Goal: Task Accomplishment & Management: Use online tool/utility

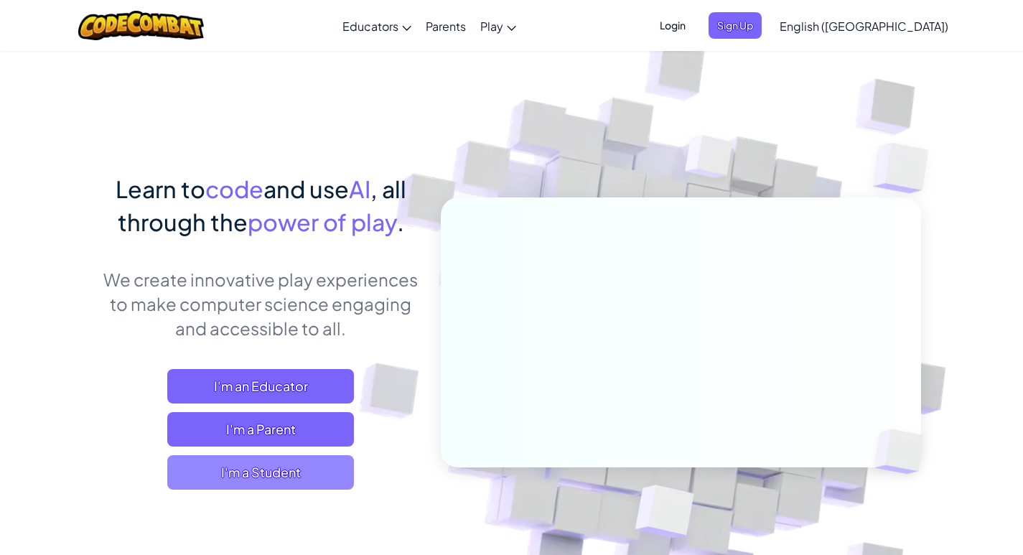
click at [284, 470] on span "I'm a Student" at bounding box center [260, 472] width 187 height 34
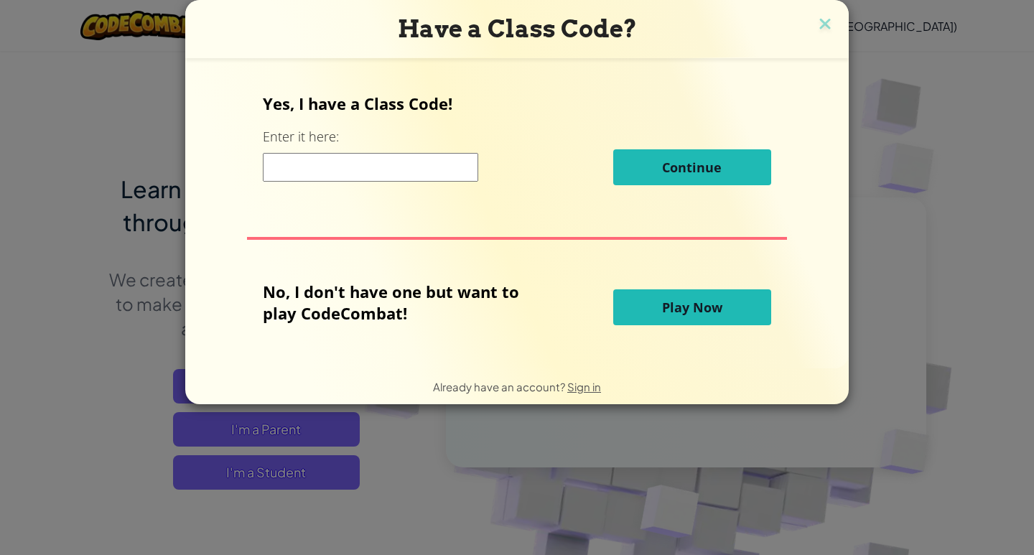
click at [673, 298] on button "Play Now" at bounding box center [692, 307] width 158 height 36
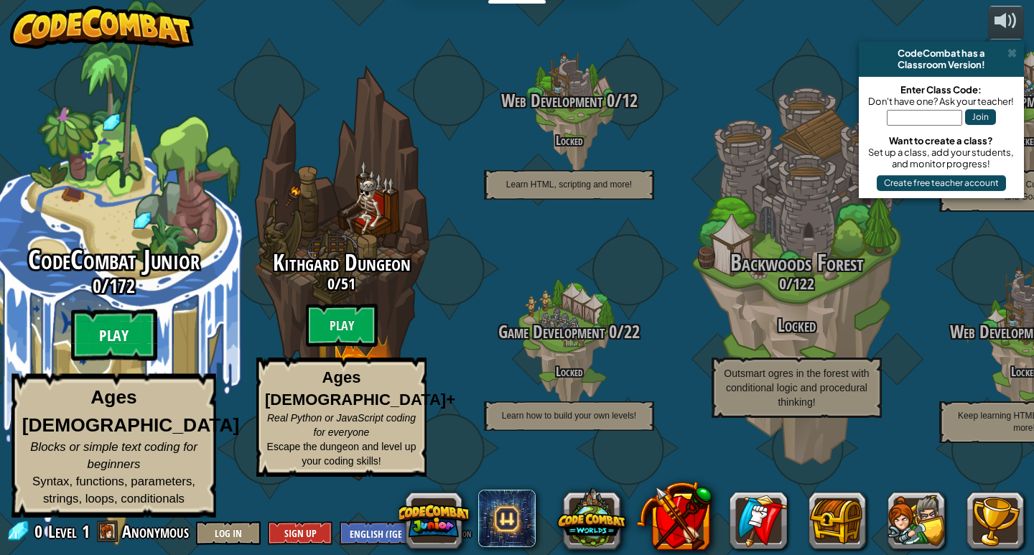
click at [123, 353] on btn "Play" at bounding box center [114, 336] width 86 height 52
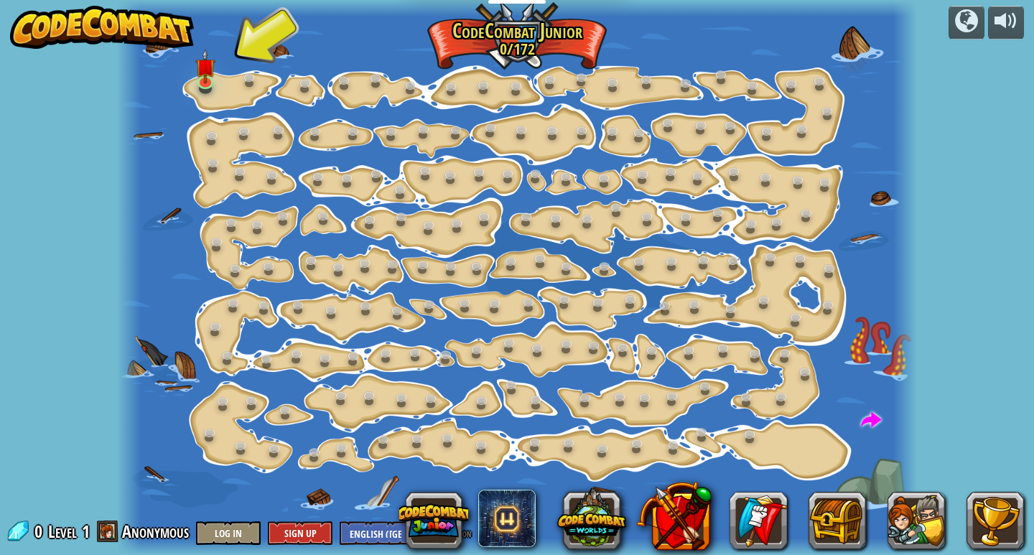
click at [71, 282] on div "powered by Step Change (Locked) Change step arguments. Go Smart (Locked) Now we…" at bounding box center [517, 277] width 1034 height 555
drag, startPoint x: 71, startPoint y: 282, endPoint x: 199, endPoint y: 109, distance: 214.6
click at [197, 132] on div "powered by Step Change (Locked) Change step arguments. Go Smart (Locked) Now we…" at bounding box center [517, 277] width 1034 height 555
click at [199, 76] on img at bounding box center [205, 58] width 20 height 46
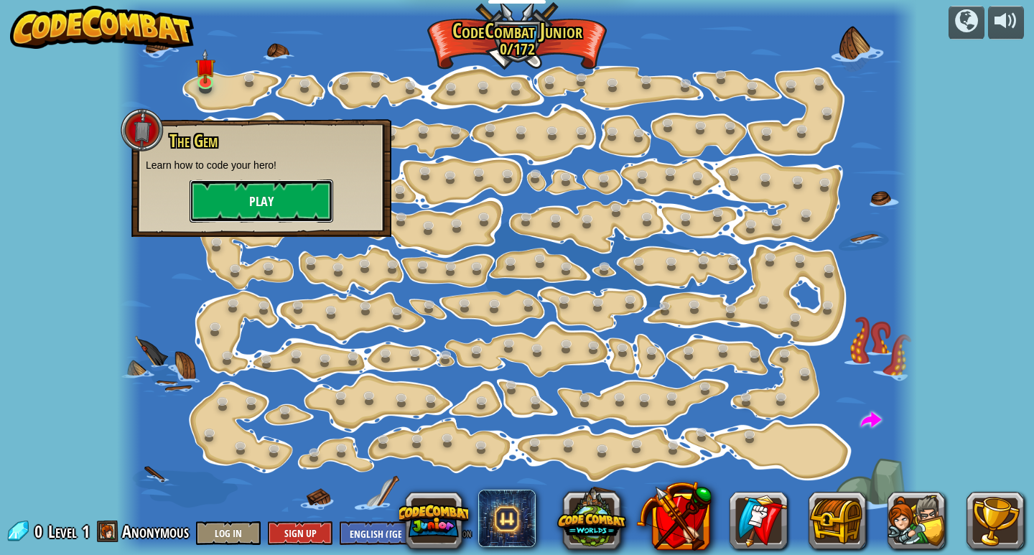
click at [204, 205] on button "Play" at bounding box center [262, 201] width 144 height 43
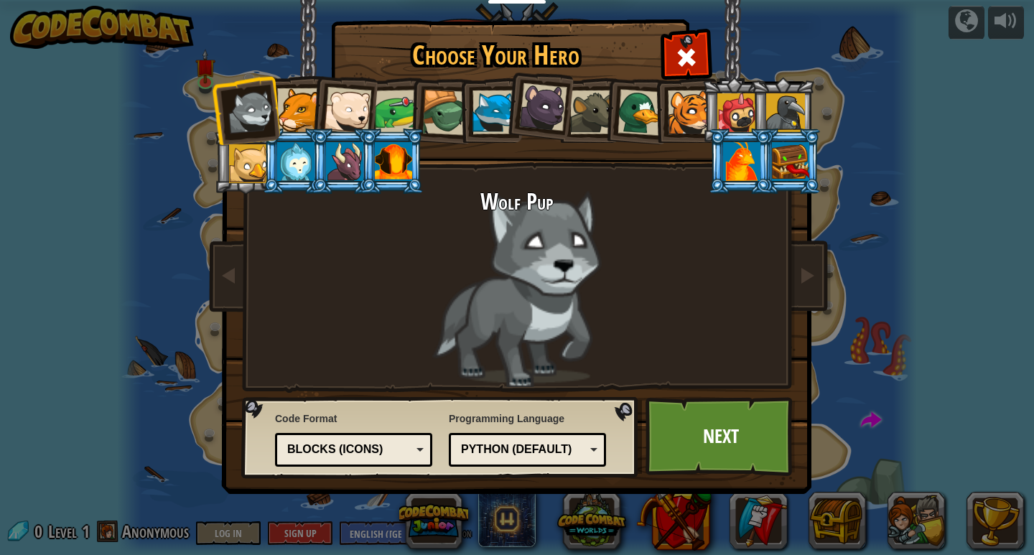
click at [339, 103] on div at bounding box center [347, 110] width 47 height 47
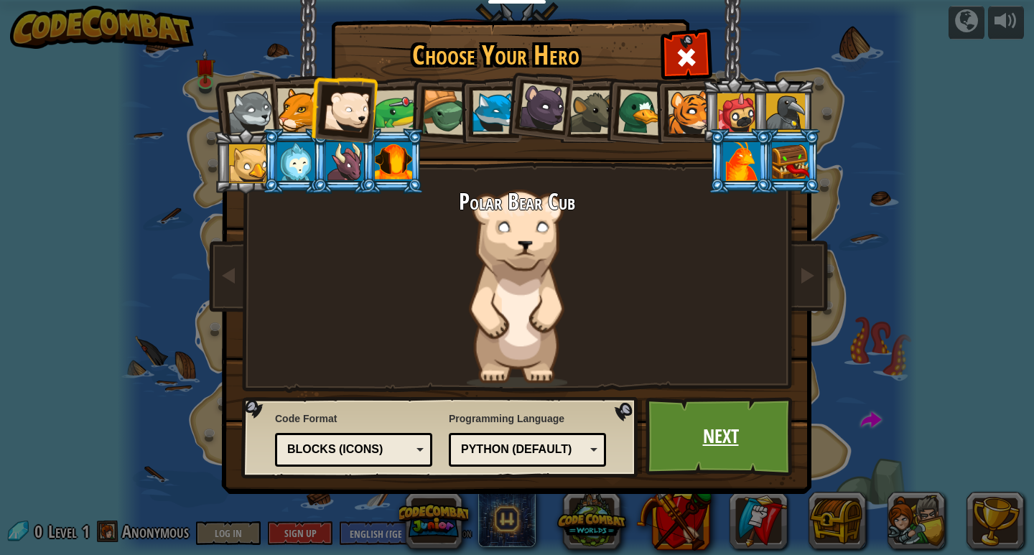
click at [733, 423] on link "Next" at bounding box center [721, 436] width 150 height 79
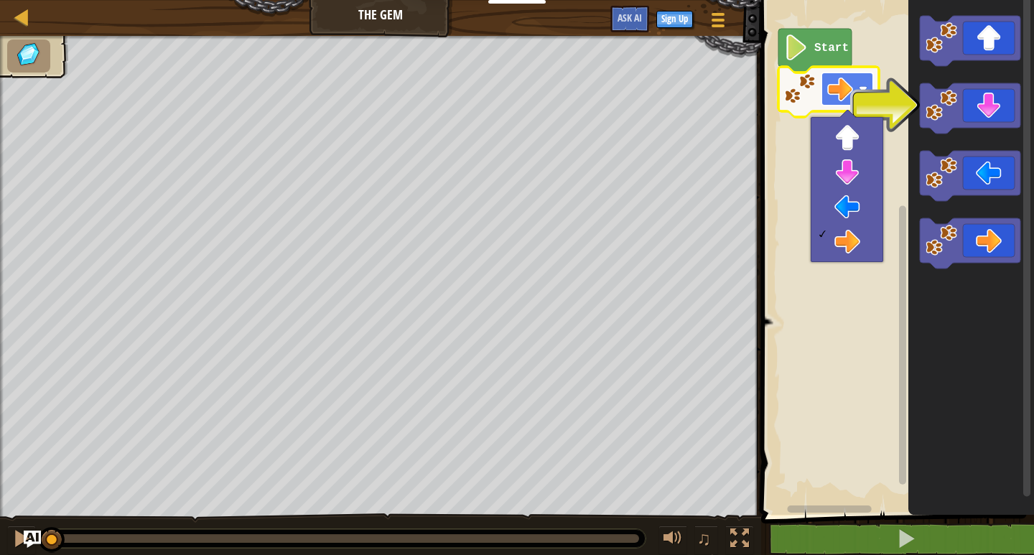
click at [855, 96] on rect "Blockly Workspace" at bounding box center [848, 89] width 52 height 33
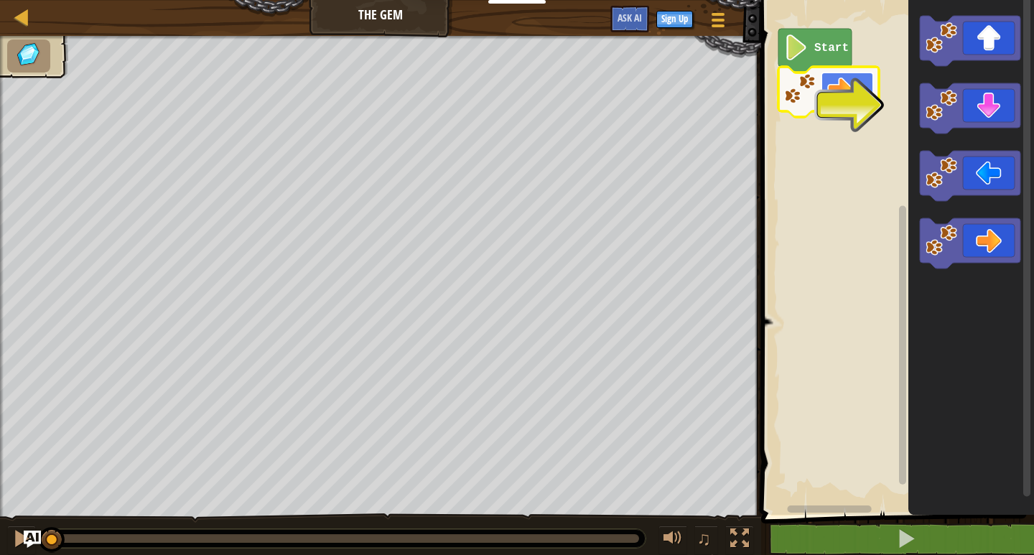
click at [855, 96] on rect "Blockly Workspace" at bounding box center [848, 89] width 52 height 33
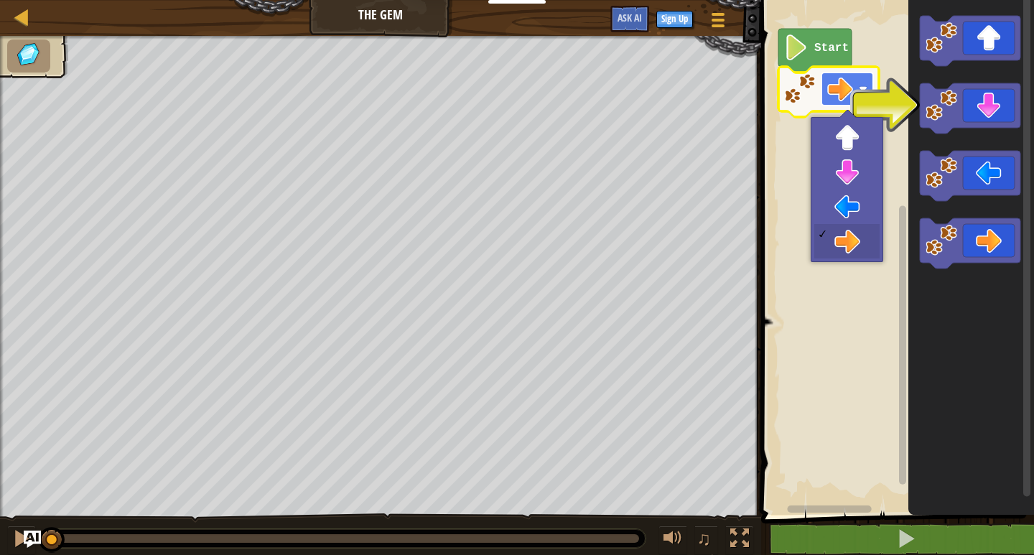
click at [855, 96] on rect "Blockly Workspace" at bounding box center [848, 89] width 52 height 33
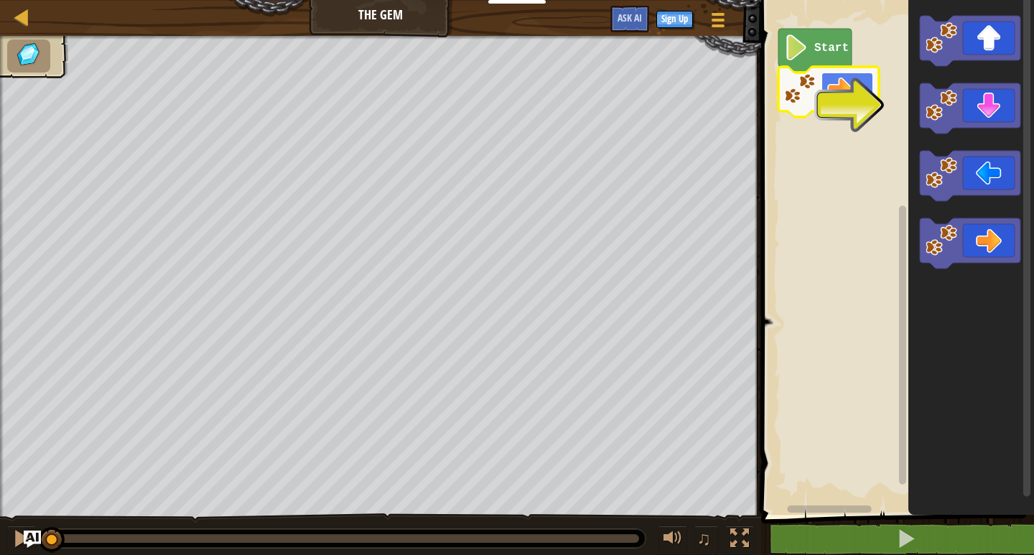
click at [855, 96] on rect "Blockly Workspace" at bounding box center [848, 89] width 52 height 33
click at [853, 99] on image "Blockly Workspace" at bounding box center [840, 89] width 26 height 26
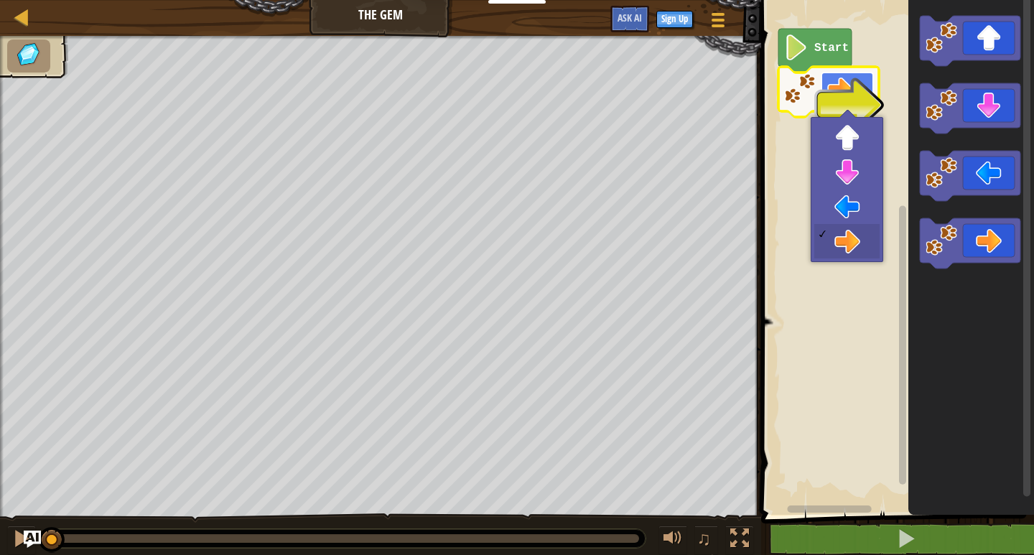
click at [853, 99] on image "Blockly Workspace" at bounding box center [840, 89] width 26 height 26
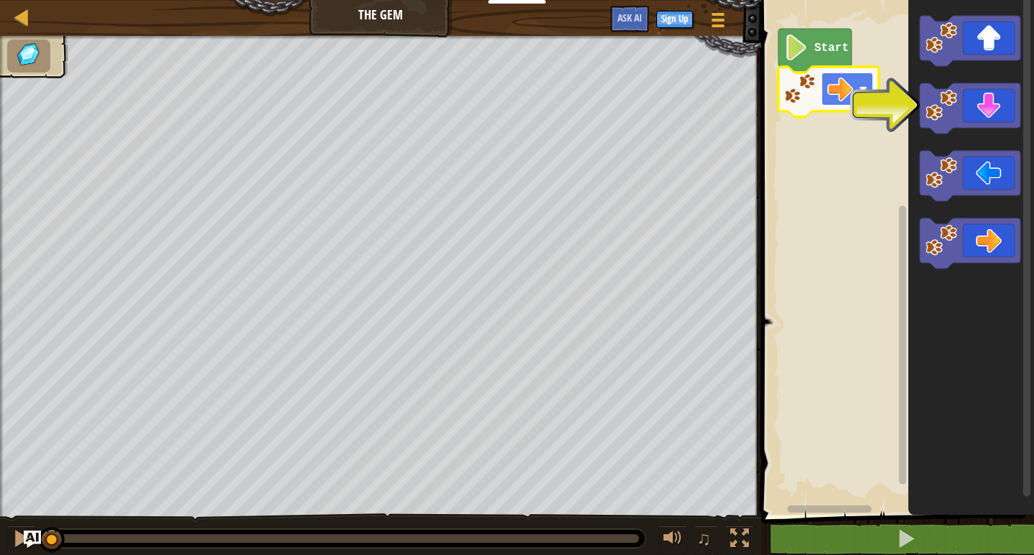
click at [853, 99] on image "Blockly Workspace" at bounding box center [840, 89] width 26 height 26
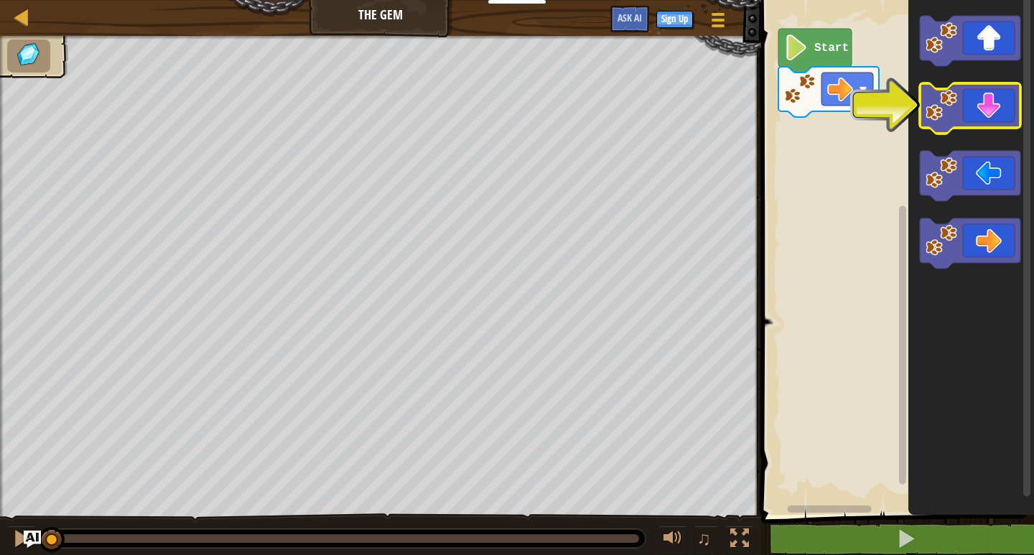
click at [949, 101] on image "Blockly Workspace" at bounding box center [942, 106] width 32 height 32
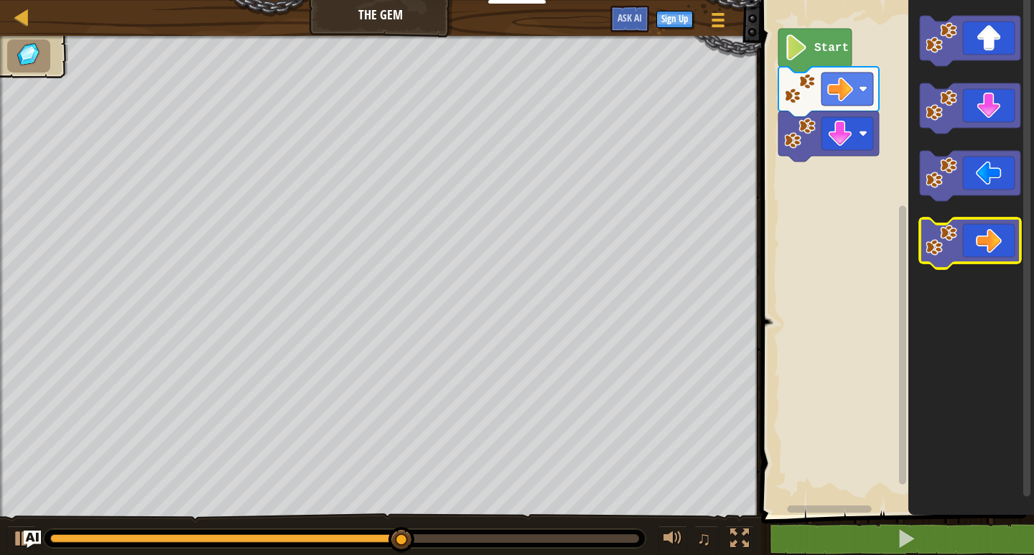
click at [984, 230] on icon "Blockly Workspace" at bounding box center [970, 243] width 101 height 50
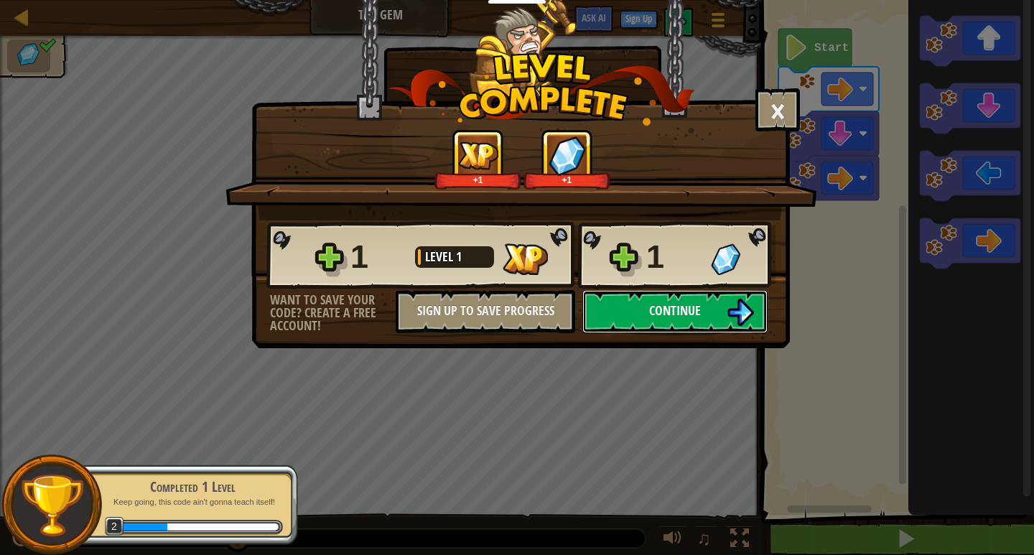
click at [689, 302] on span "Continue" at bounding box center [675, 311] width 52 height 18
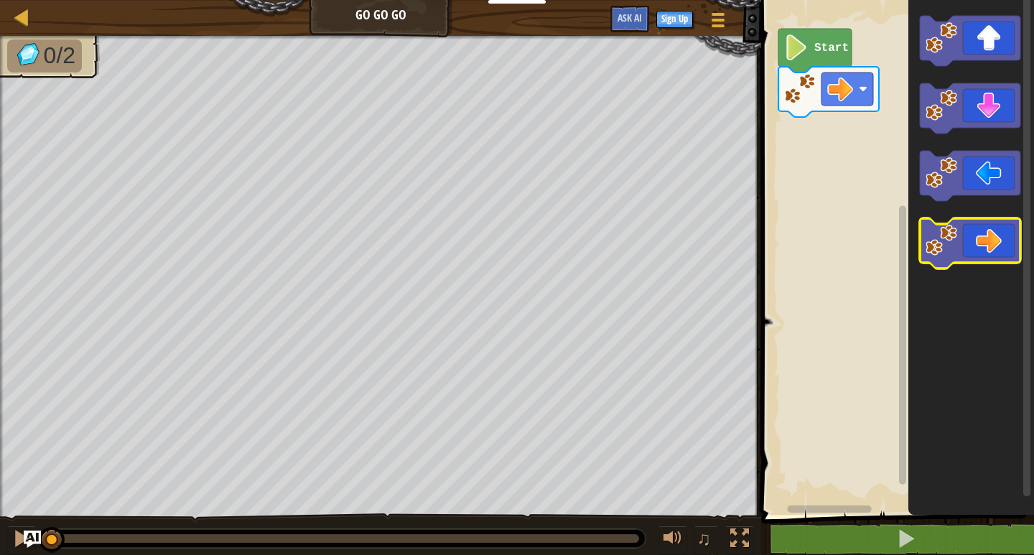
click at [998, 240] on icon "Blockly Workspace" at bounding box center [970, 243] width 101 height 50
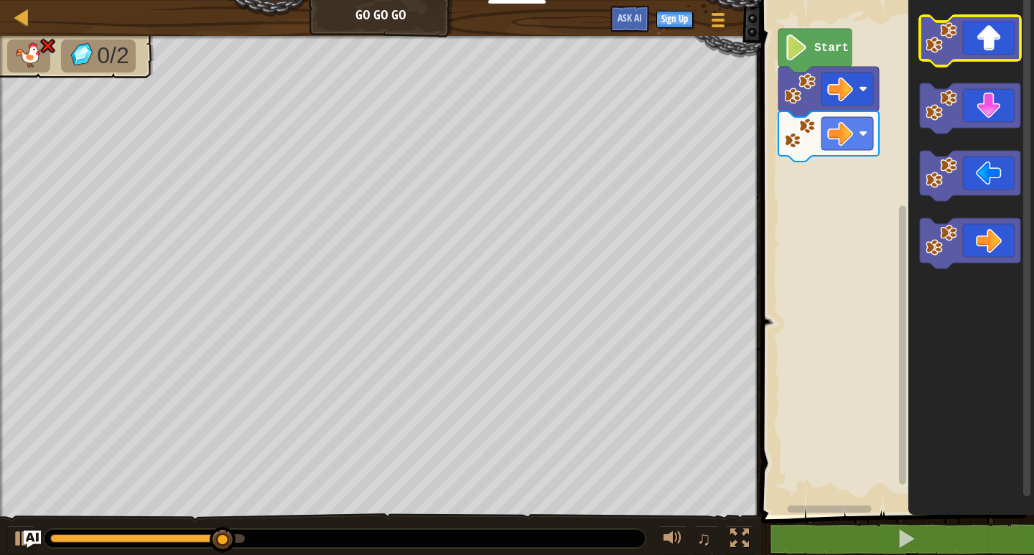
click at [989, 39] on icon "Blockly Workspace" at bounding box center [970, 41] width 101 height 50
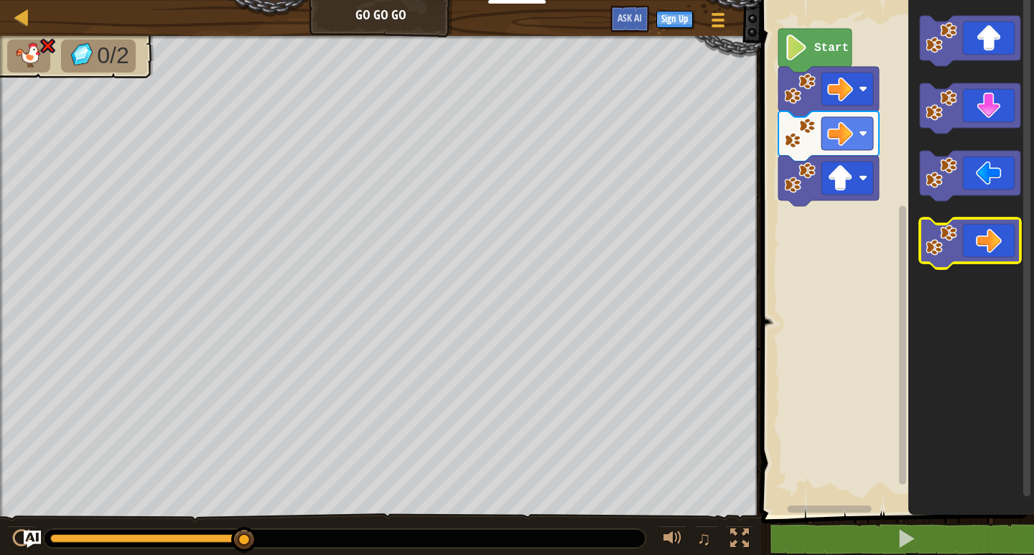
click at [980, 251] on icon "Blockly Workspace" at bounding box center [970, 243] width 101 height 50
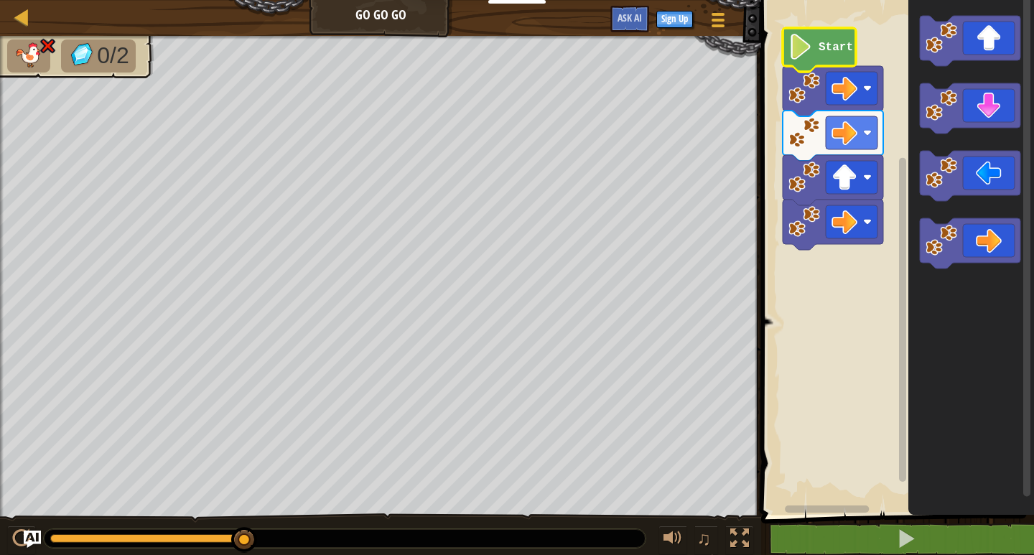
click at [821, 50] on text "Start" at bounding box center [836, 47] width 34 height 13
click at [822, 50] on text "Start" at bounding box center [836, 47] width 34 height 13
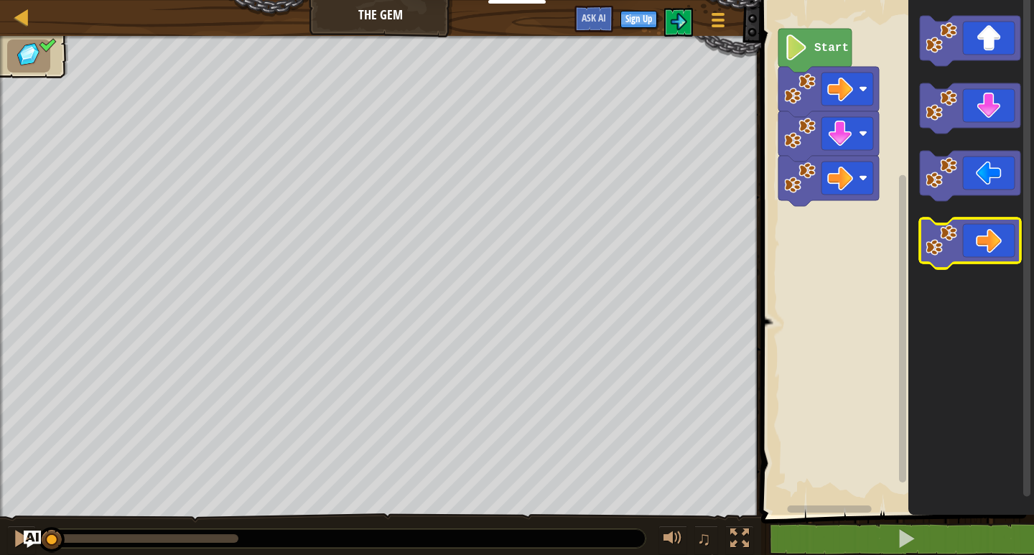
click at [997, 241] on icon "Blockly Workspace" at bounding box center [970, 243] width 101 height 50
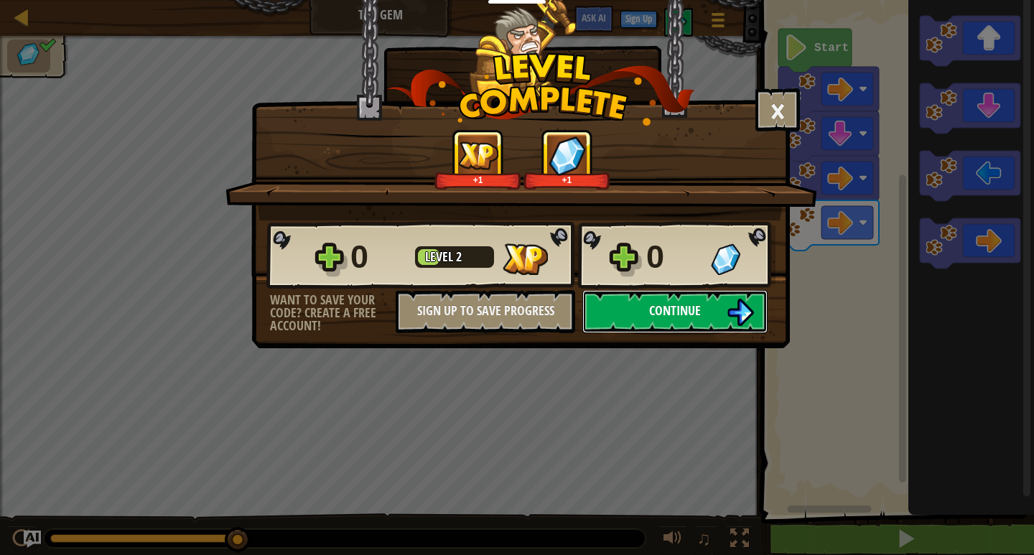
click at [674, 310] on span "Continue" at bounding box center [675, 311] width 52 height 18
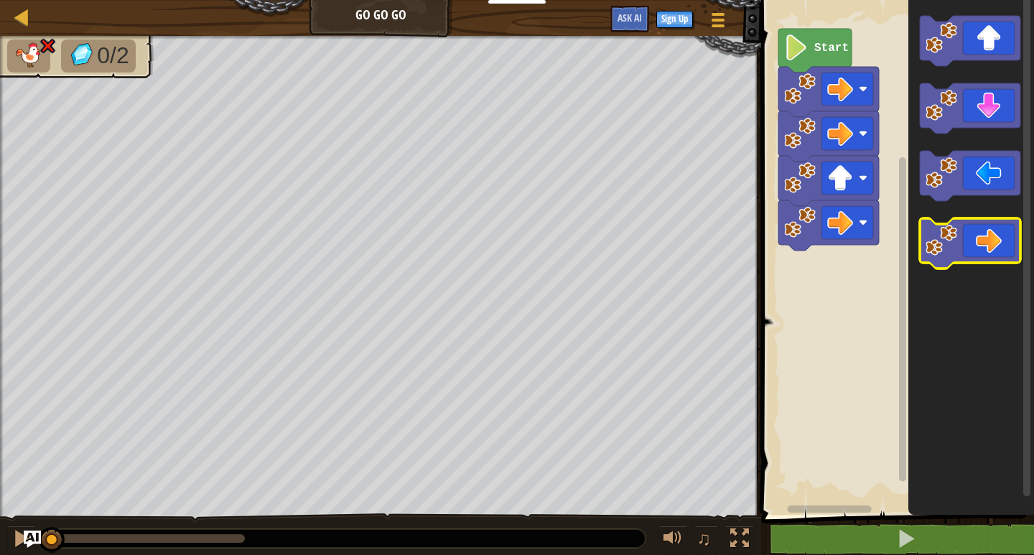
click at [998, 248] on icon "Blockly Workspace" at bounding box center [970, 243] width 101 height 50
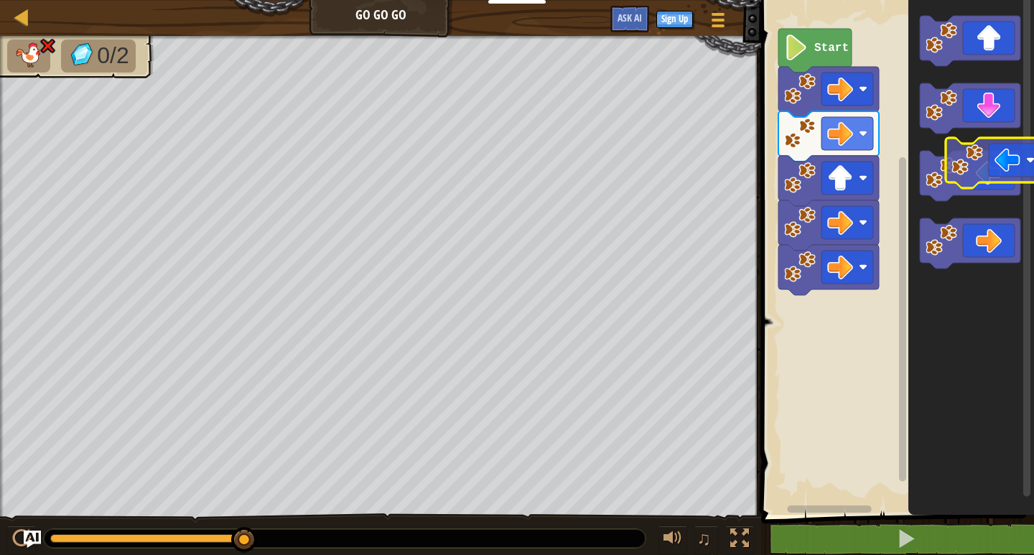
click at [1023, 159] on div "Start" at bounding box center [895, 254] width 277 height 522
click at [1023, 165] on rect "Blockly Workspace" at bounding box center [1026, 246] width 7 height 502
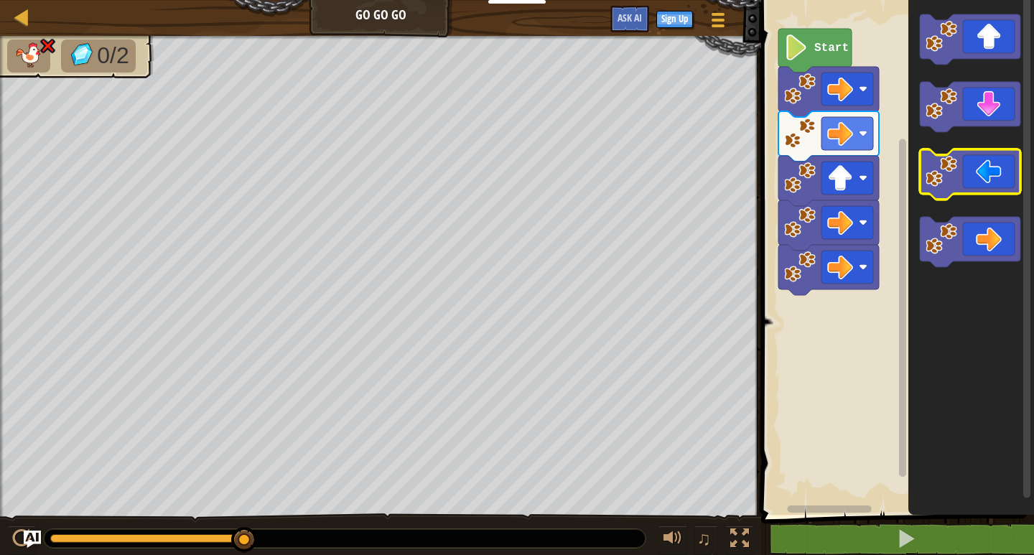
click at [1023, 163] on div "Start" at bounding box center [895, 254] width 277 height 522
click at [1018, 164] on div "Start" at bounding box center [895, 254] width 277 height 522
click at [995, 169] on icon "Blockly Workspace" at bounding box center [970, 174] width 101 height 50
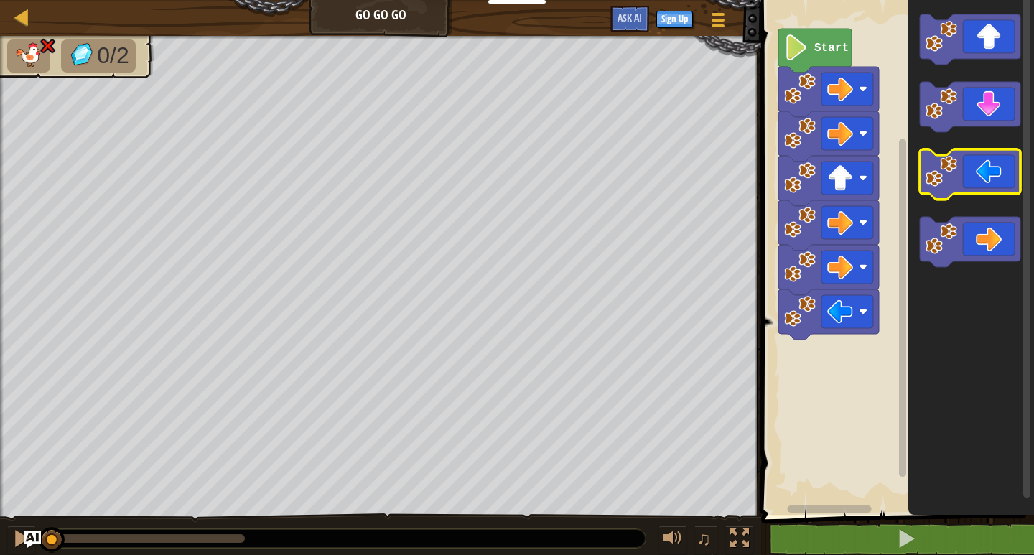
click at [993, 171] on icon "Blockly Workspace" at bounding box center [970, 174] width 101 height 50
click at [995, 170] on icon "Blockly Workspace" at bounding box center [970, 174] width 101 height 50
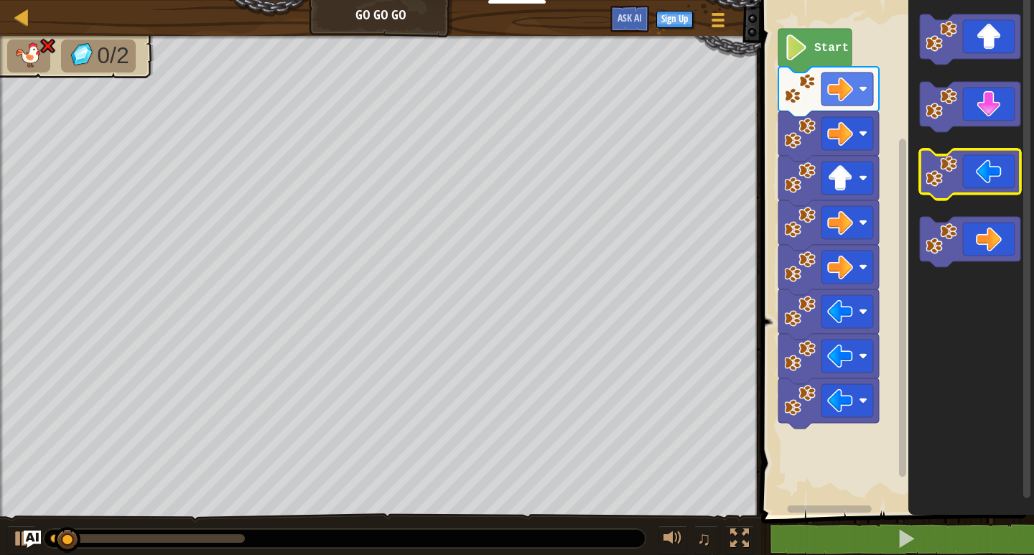
click at [995, 170] on icon "Blockly Workspace" at bounding box center [970, 174] width 101 height 50
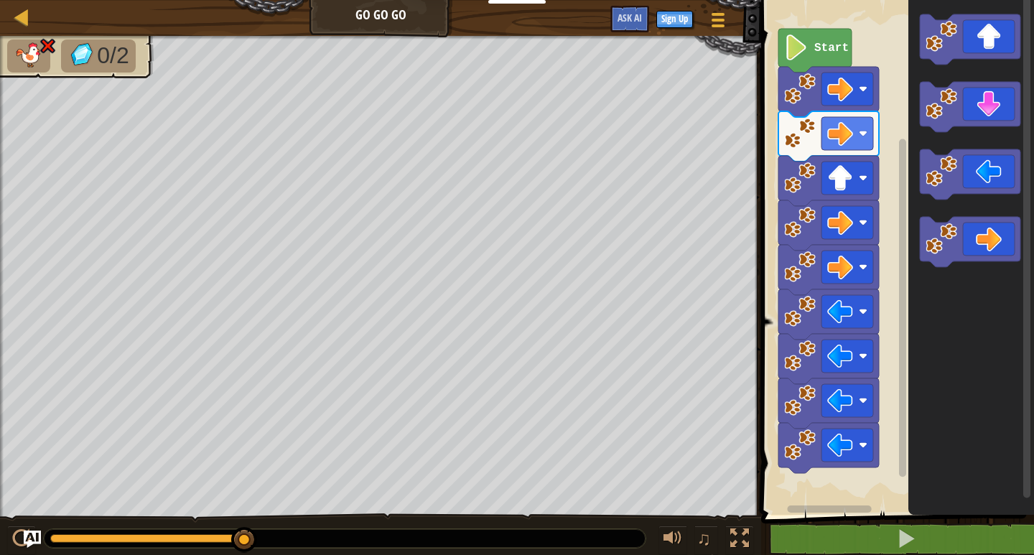
click at [985, 215] on icon "Blockly Workspace" at bounding box center [971, 254] width 126 height 522
click at [985, 181] on icon "Blockly Workspace" at bounding box center [970, 174] width 101 height 50
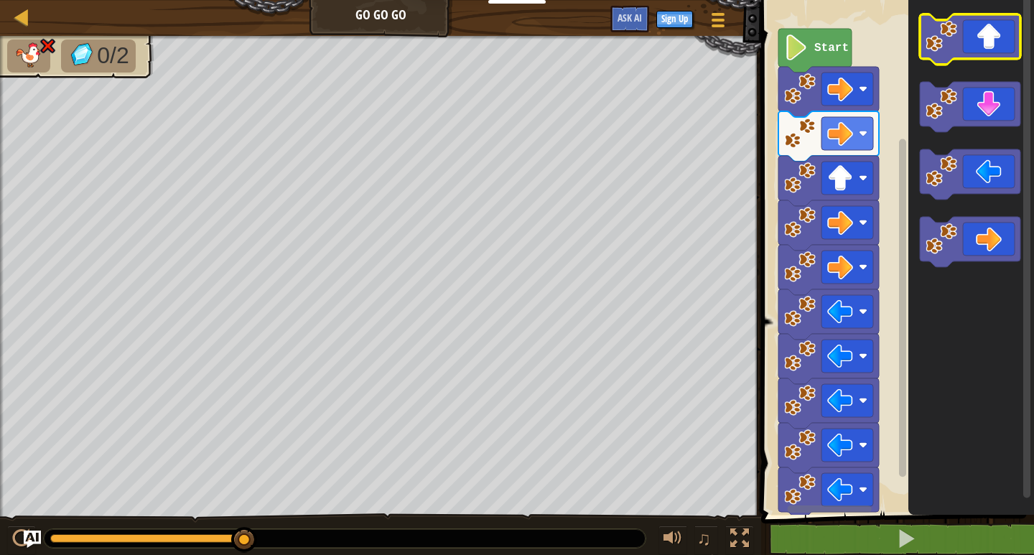
click at [984, 37] on icon "Blockly Workspace" at bounding box center [970, 39] width 101 height 50
click at [699, 278] on div "Map Go Go Go Game Menu Sign Up Ask AI 1 ההההההההההההההההההההההההההההההההההההההה…" at bounding box center [517, 277] width 1034 height 555
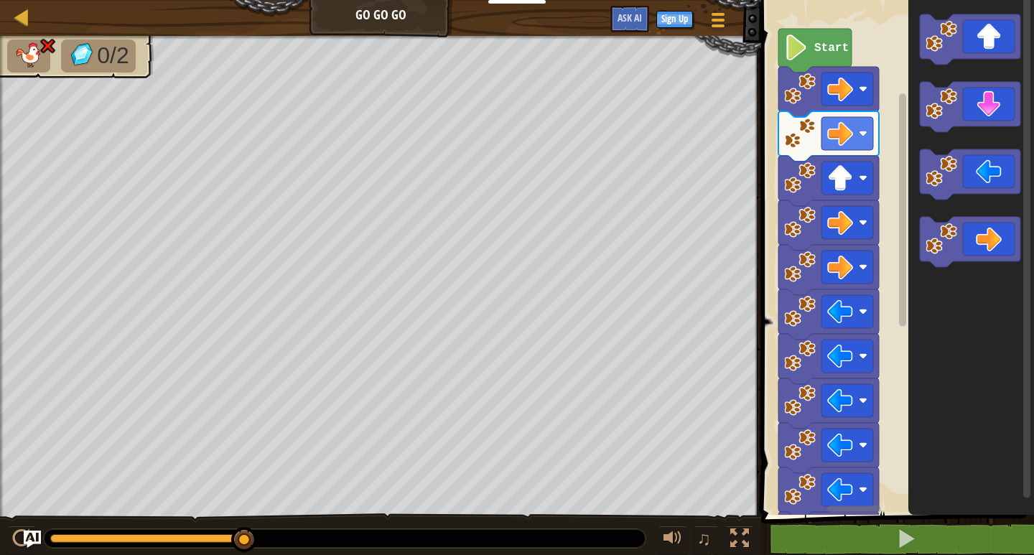
click at [101, 60] on span "0/2" at bounding box center [113, 55] width 32 height 26
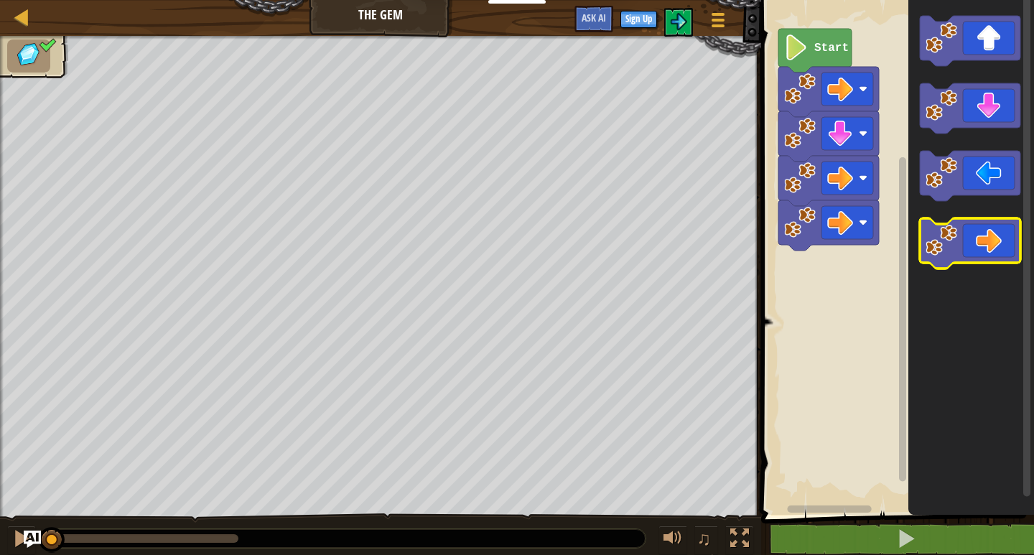
click at [986, 223] on icon "Blockly Workspace" at bounding box center [970, 243] width 101 height 50
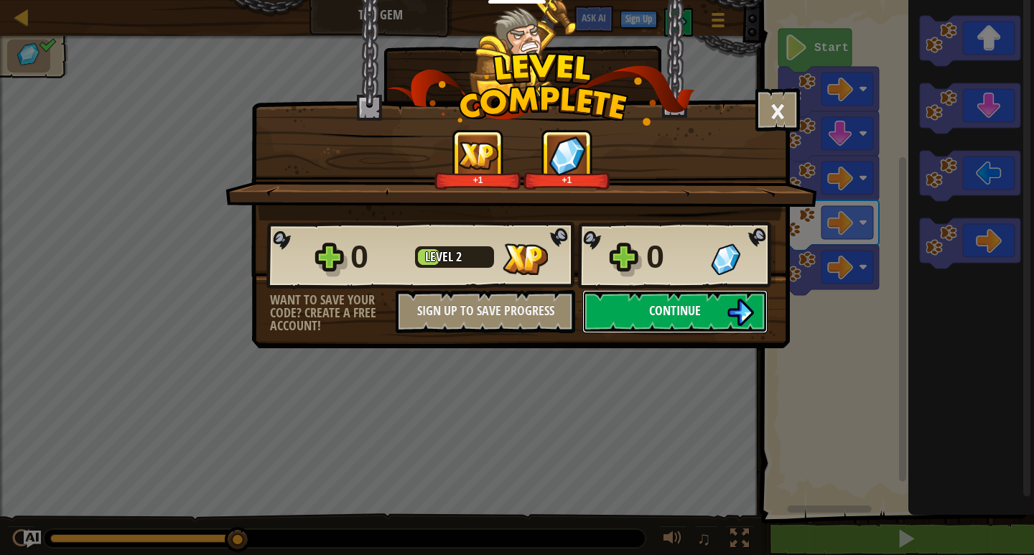
click at [666, 306] on span "Continue" at bounding box center [675, 311] width 52 height 18
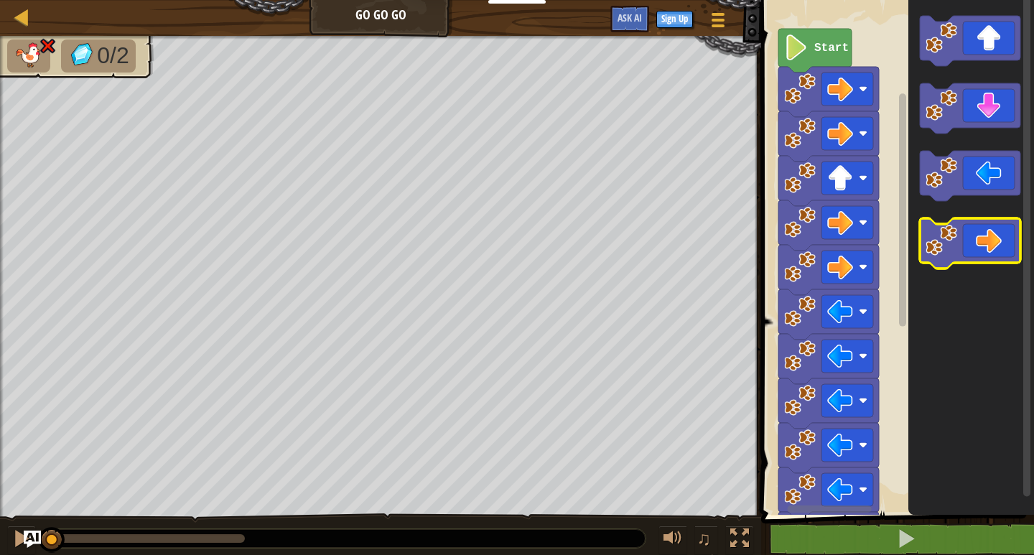
click at [987, 231] on icon "Blockly Workspace" at bounding box center [970, 243] width 101 height 50
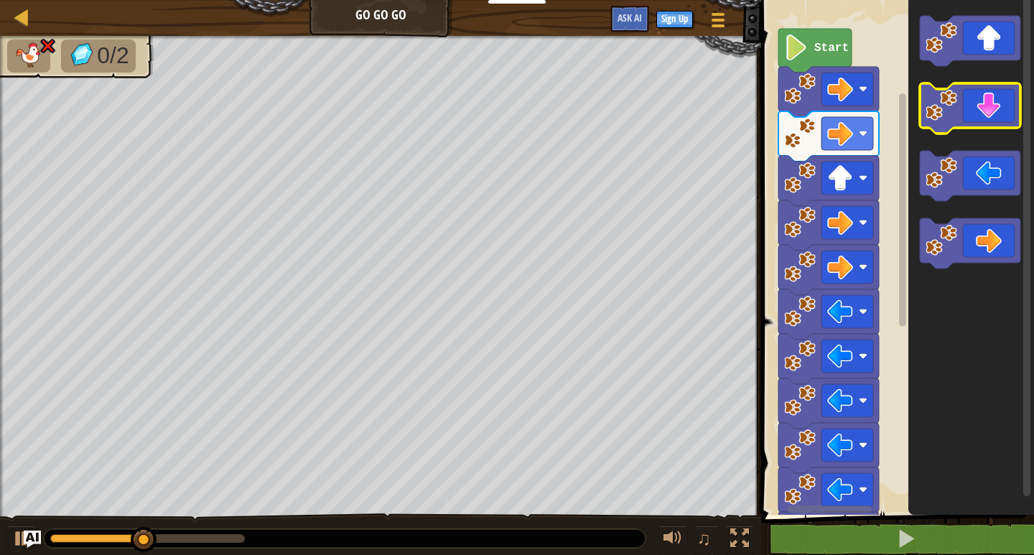
click at [996, 96] on icon "Blockly Workspace" at bounding box center [970, 108] width 101 height 50
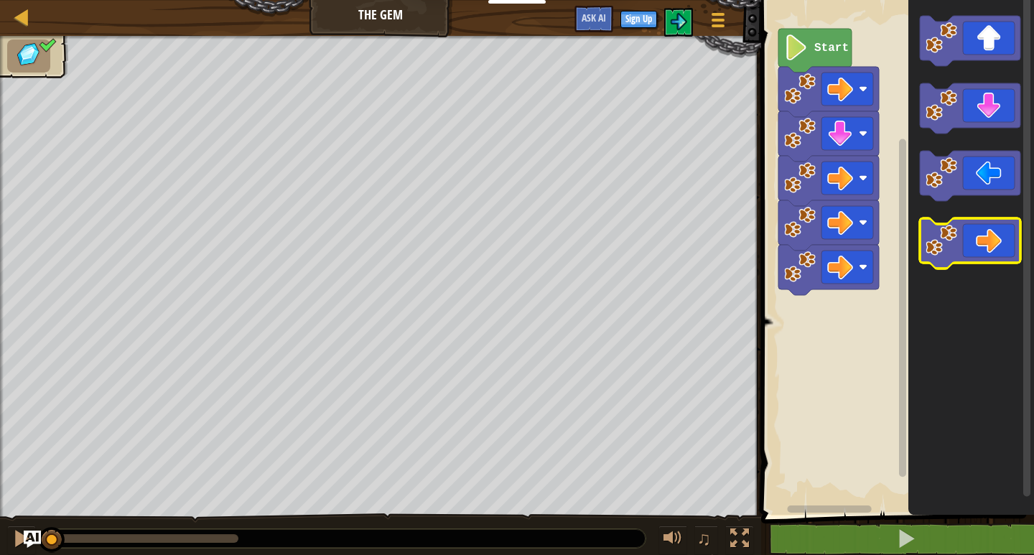
click at [1018, 234] on icon "Blockly Workspace" at bounding box center [970, 243] width 101 height 50
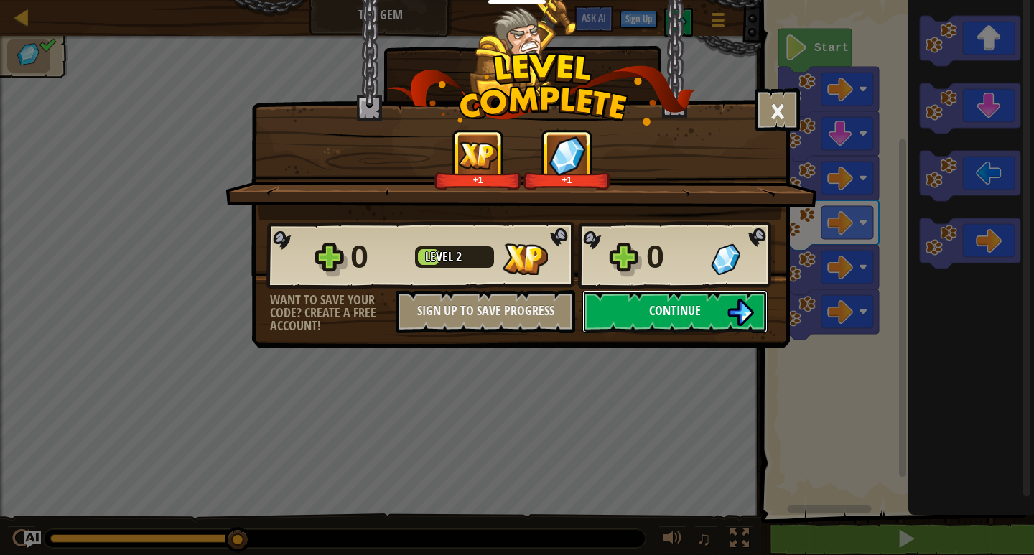
click at [685, 310] on span "Continue" at bounding box center [675, 311] width 52 height 18
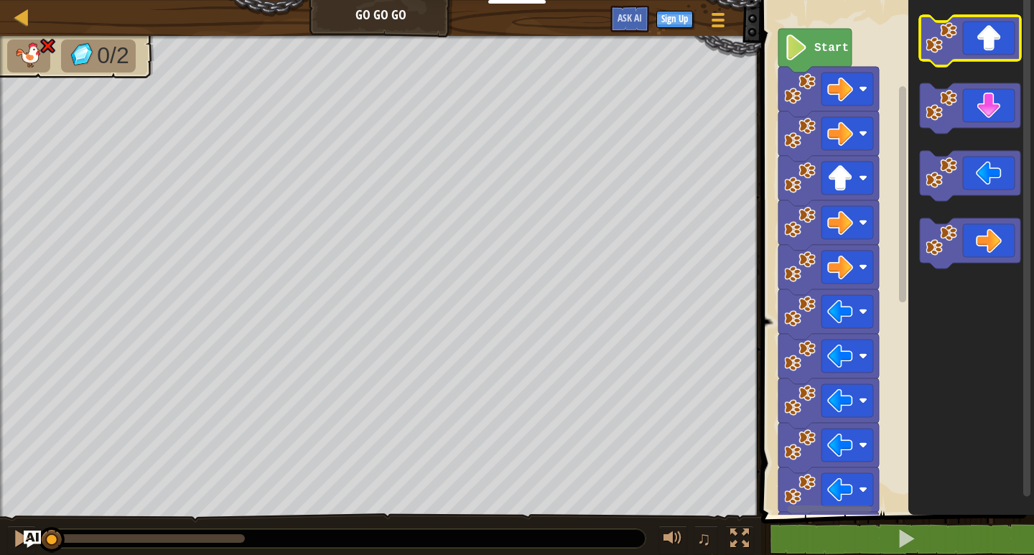
click at [977, 32] on icon "Blockly Workspace" at bounding box center [970, 41] width 101 height 50
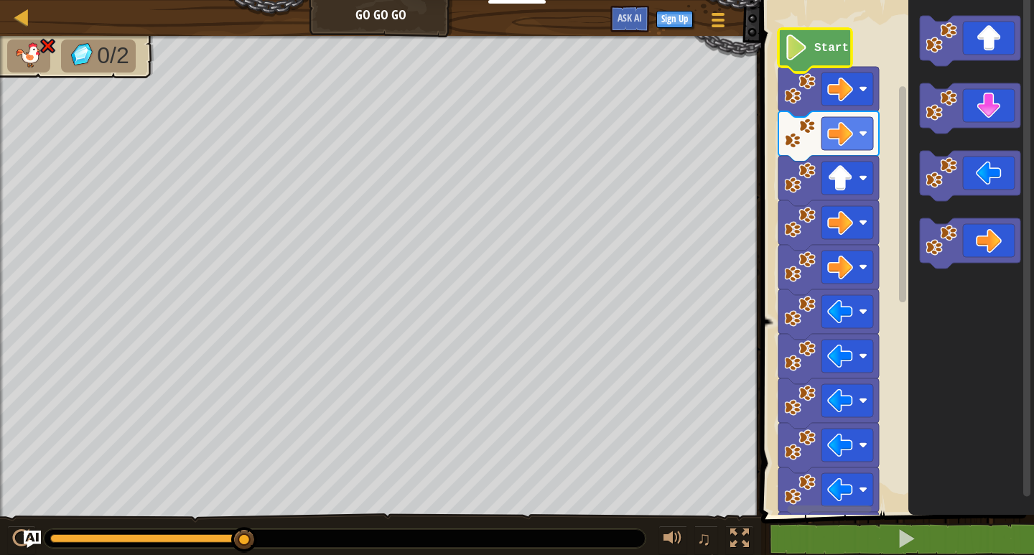
click at [809, 56] on g "Start" at bounding box center [828, 407] width 101 height 756
click at [18, 8] on div at bounding box center [22, 17] width 18 height 18
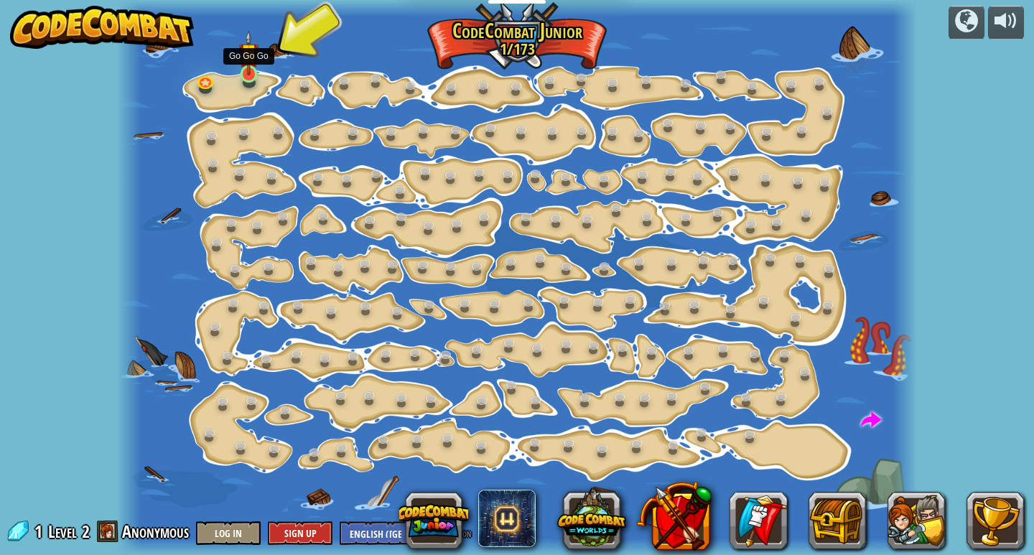
click at [247, 62] on img at bounding box center [249, 53] width 20 height 46
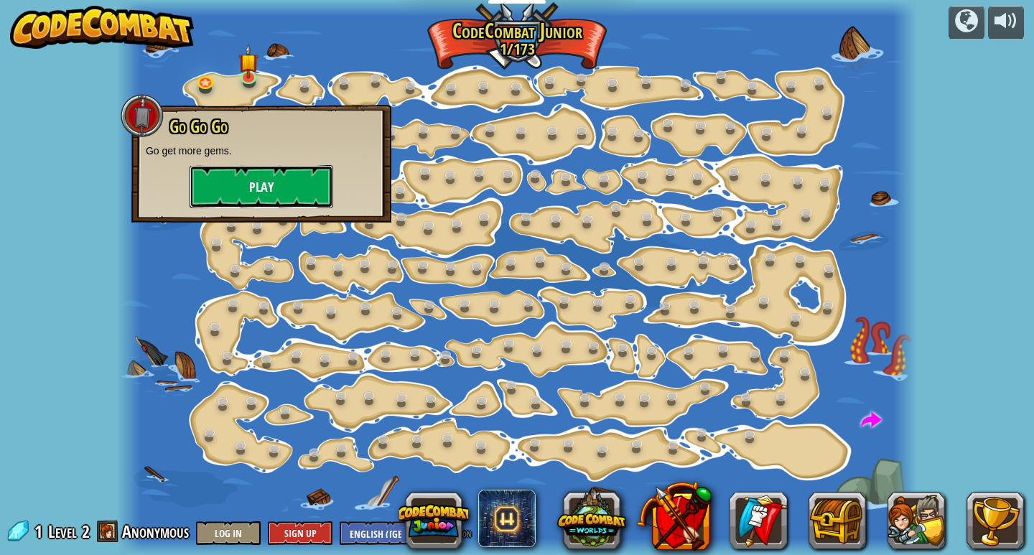
click at [253, 179] on button "Play" at bounding box center [262, 186] width 144 height 43
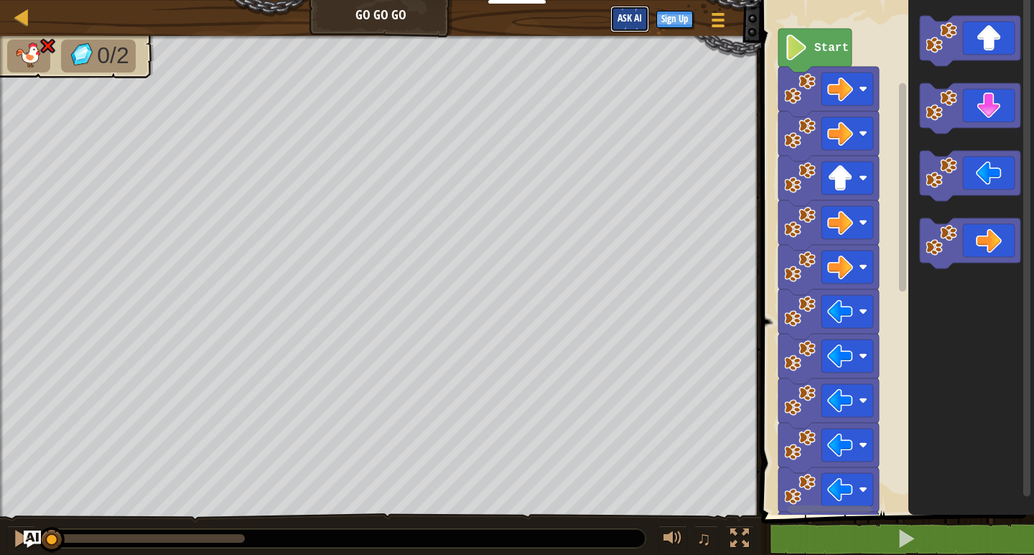
click at [628, 14] on span "Ask AI" at bounding box center [630, 18] width 24 height 14
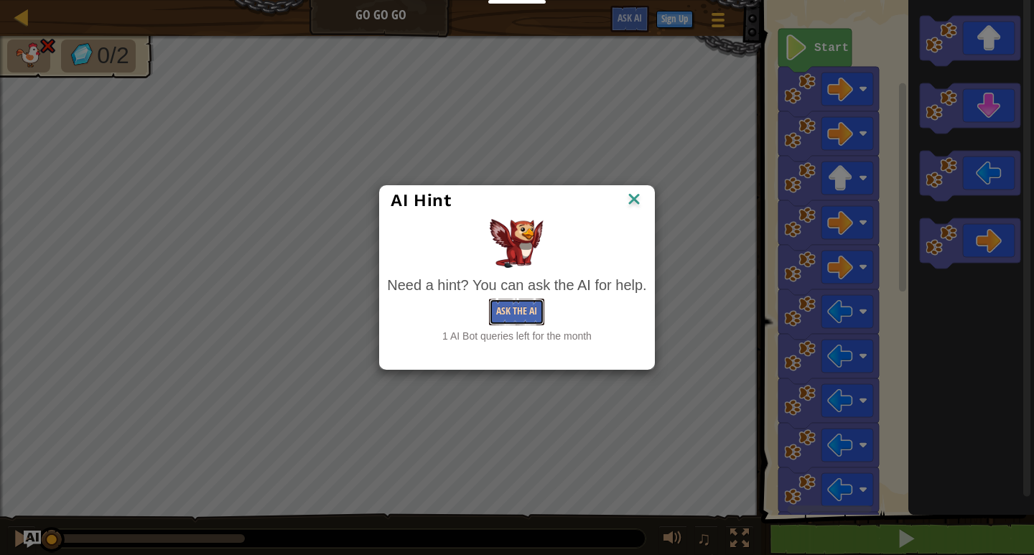
click at [510, 304] on button "Ask the AI" at bounding box center [516, 312] width 55 height 27
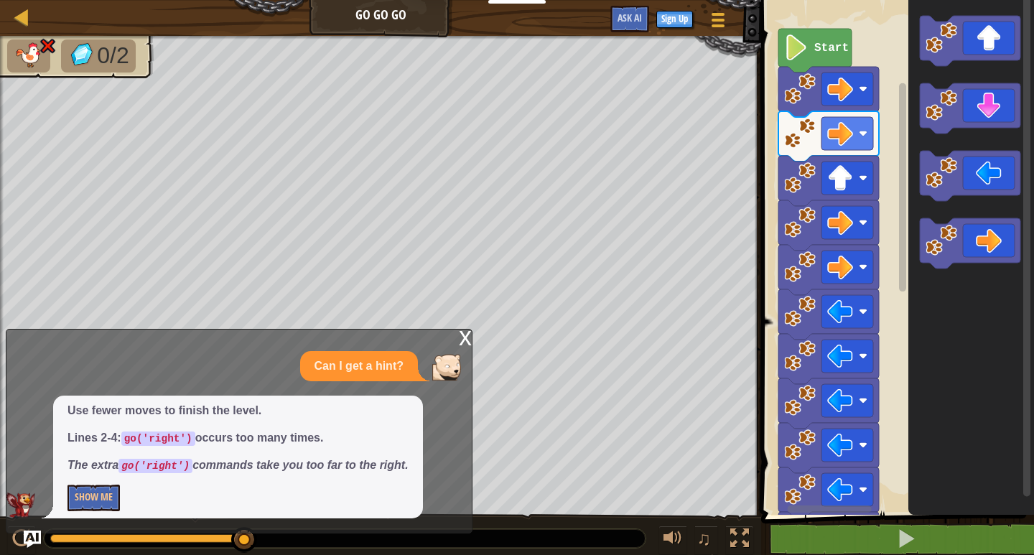
click at [468, 335] on div "x" at bounding box center [465, 337] width 13 height 14
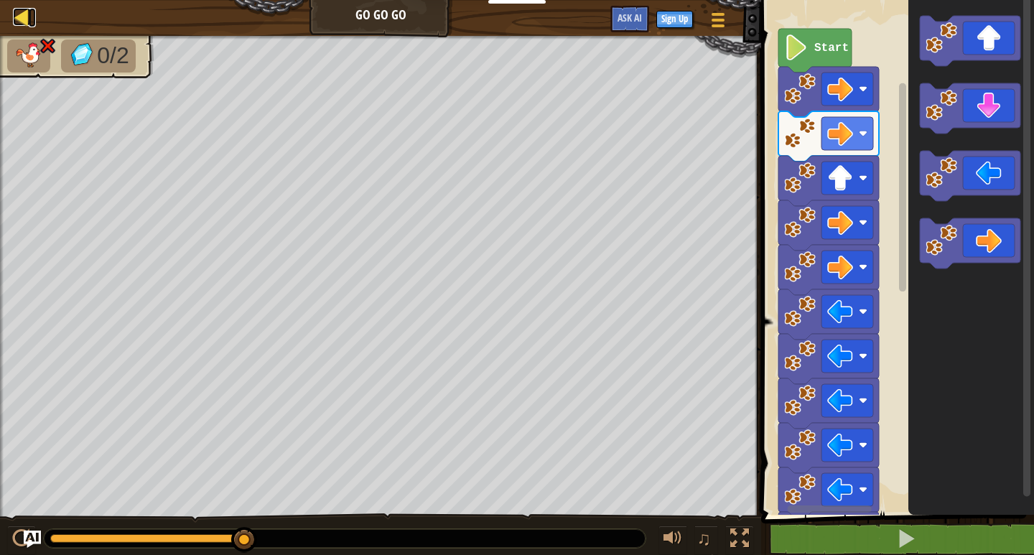
click at [14, 11] on div at bounding box center [22, 17] width 18 height 18
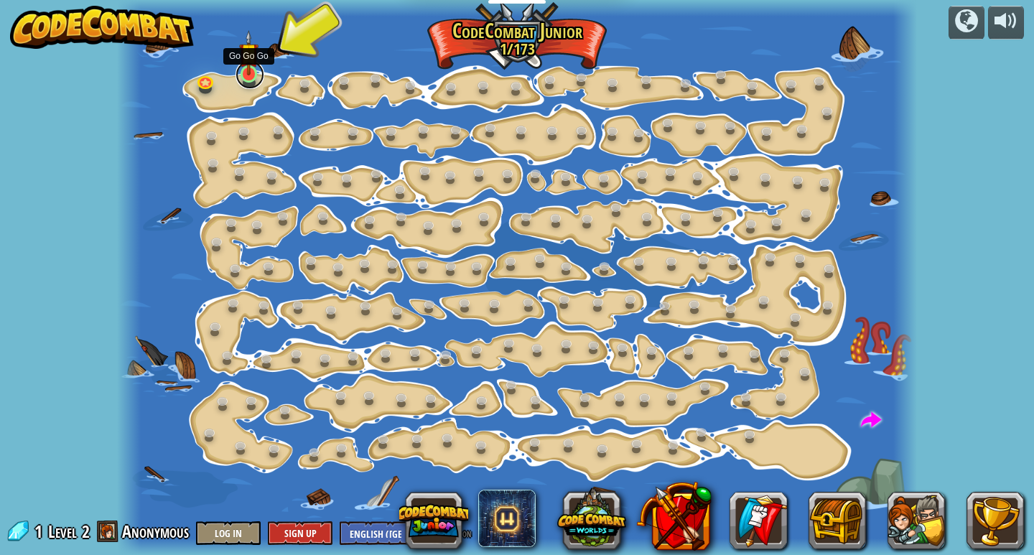
click at [260, 68] on link at bounding box center [250, 74] width 29 height 29
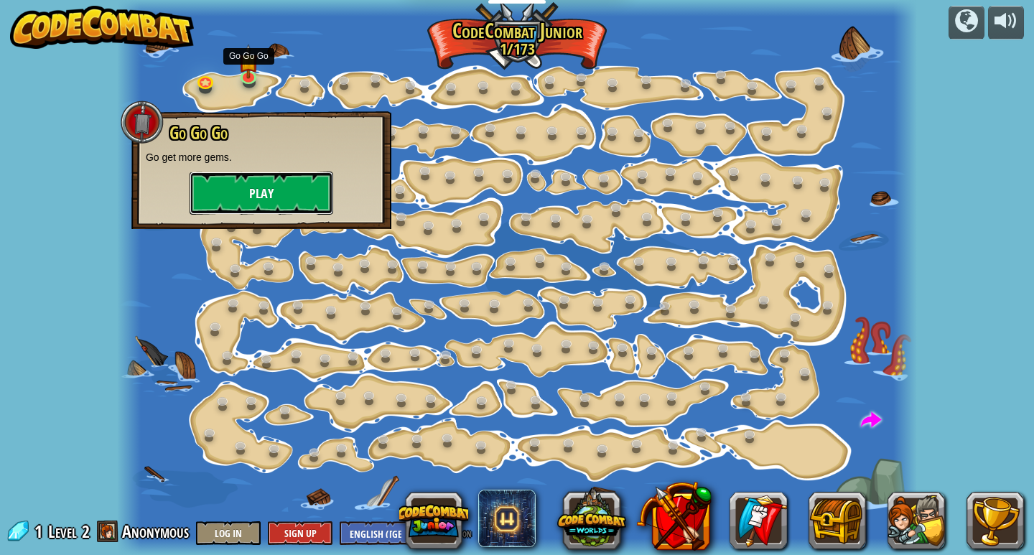
click at [256, 182] on button "Play" at bounding box center [262, 193] width 144 height 43
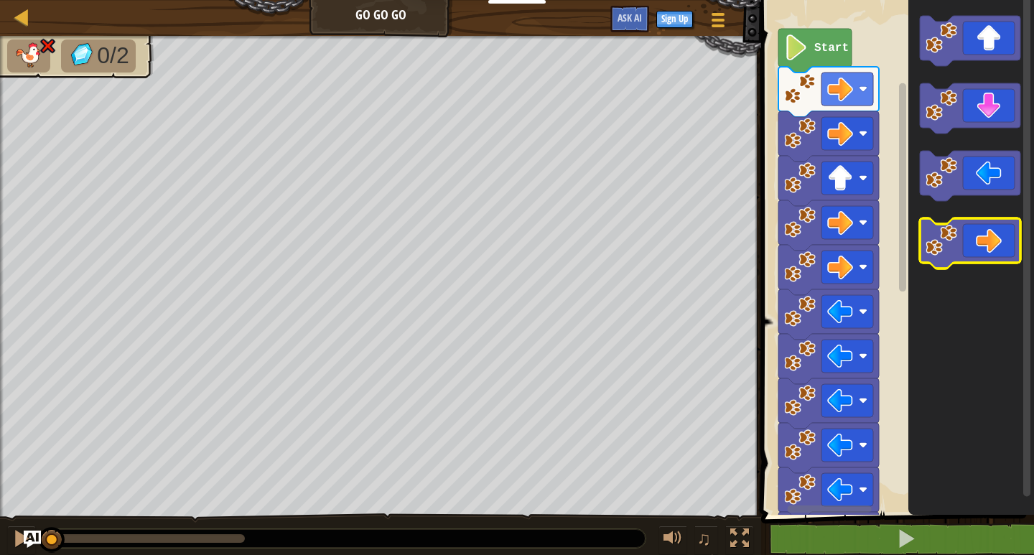
click at [987, 247] on icon "Blockly Workspace" at bounding box center [970, 243] width 101 height 50
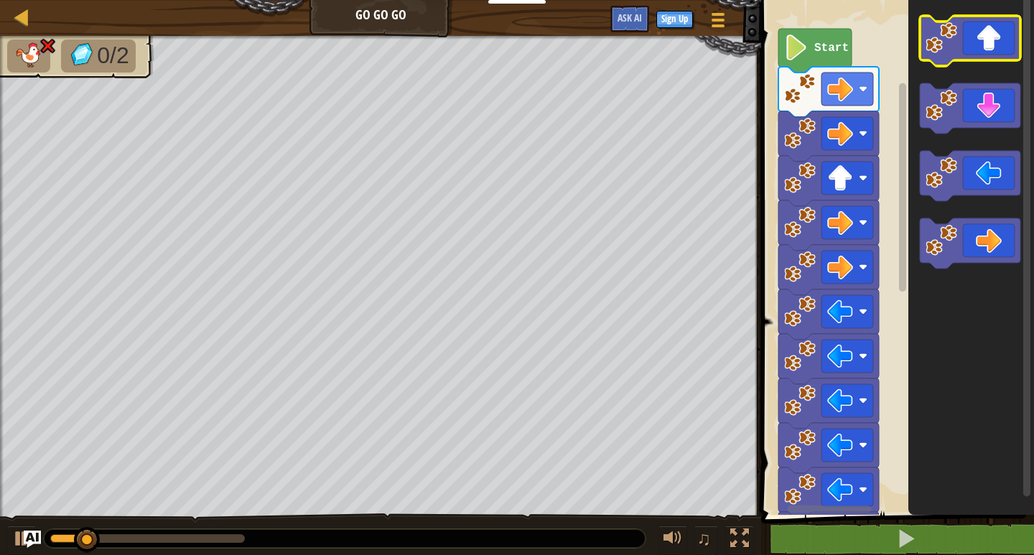
click at [991, 31] on icon "Blockly Workspace" at bounding box center [970, 41] width 101 height 50
click at [990, 32] on icon "Blockly Workspace" at bounding box center [970, 41] width 101 height 50
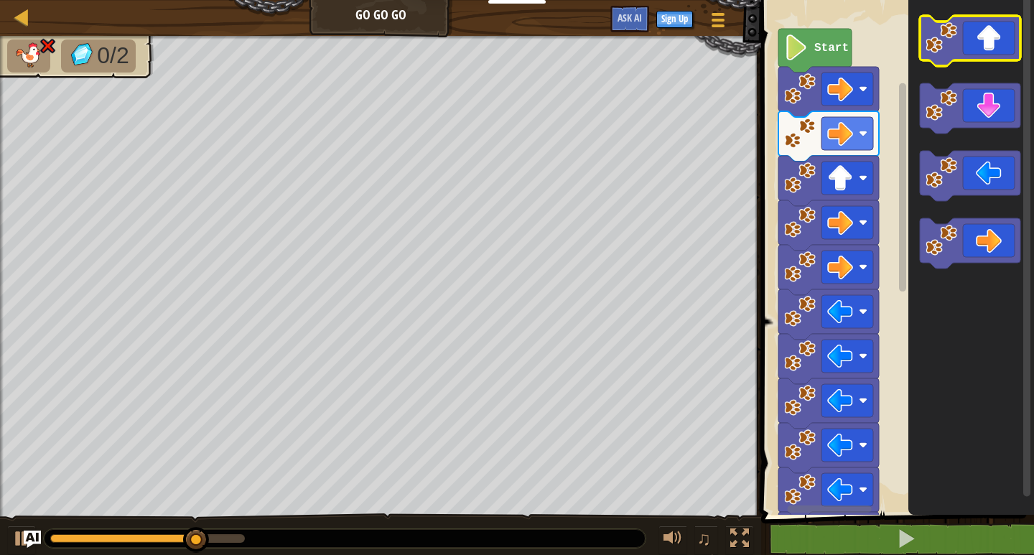
click at [990, 32] on icon "Blockly Workspace" at bounding box center [970, 41] width 101 height 50
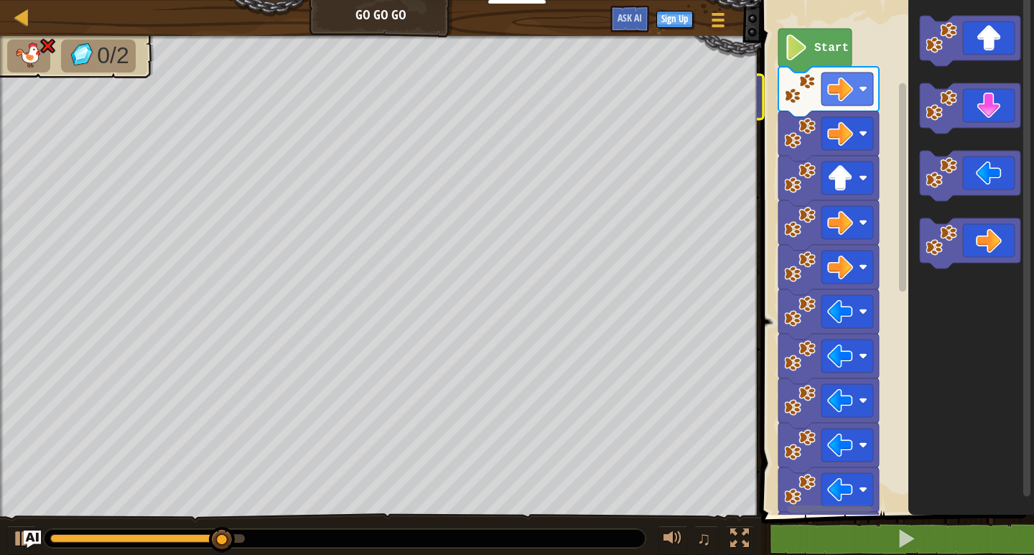
click at [638, 126] on div "Map Go Go Go Game Menu Sign Up Ask AI 1 ההההההההההההההההההההההההההההההההההההההה…" at bounding box center [517, 277] width 1034 height 555
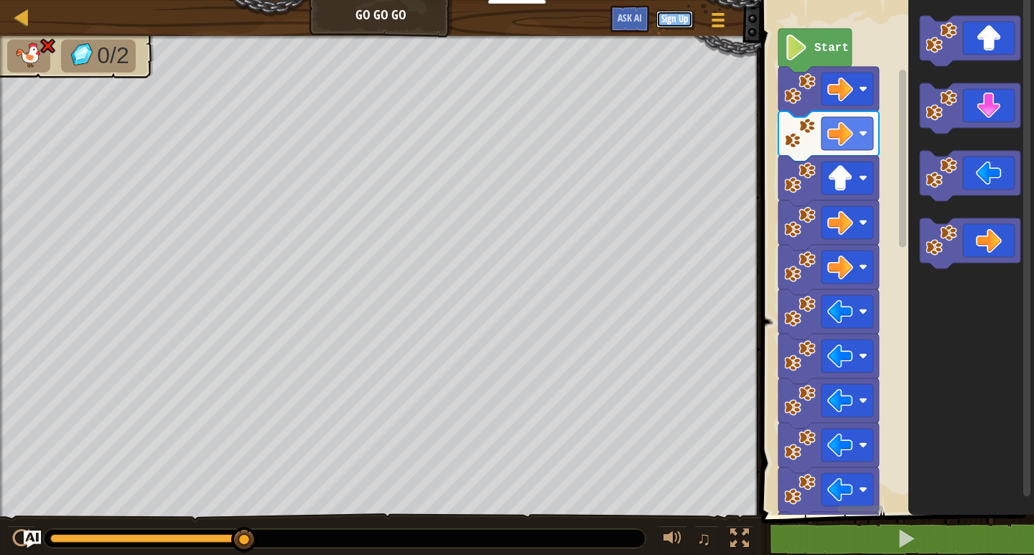
click at [674, 9] on div "Game Menu Sign Up Ask AI" at bounding box center [669, 23] width 133 height 34
click at [33, 2] on div "Map" at bounding box center [32, 18] width 7 height 36
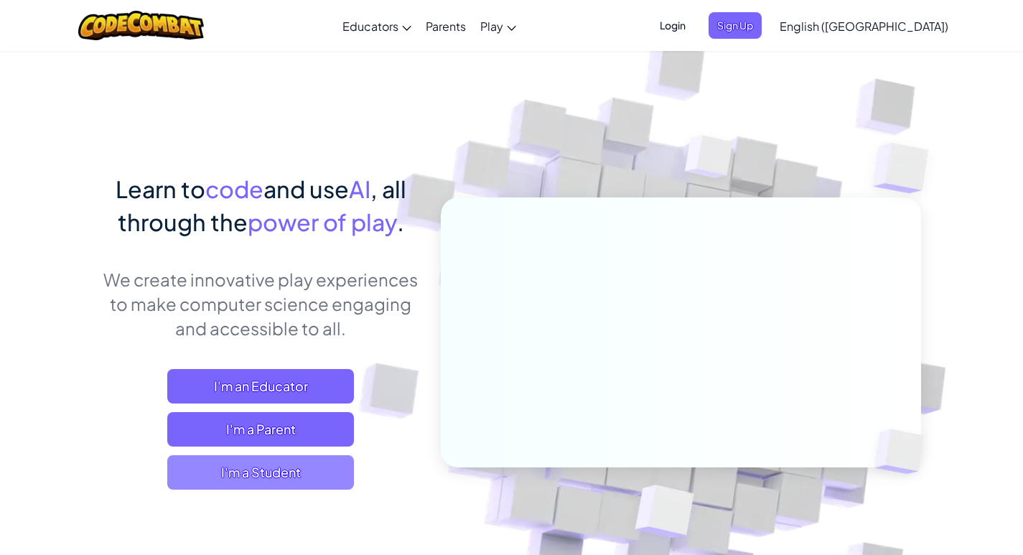
click at [303, 470] on span "I'm a Student" at bounding box center [260, 472] width 187 height 34
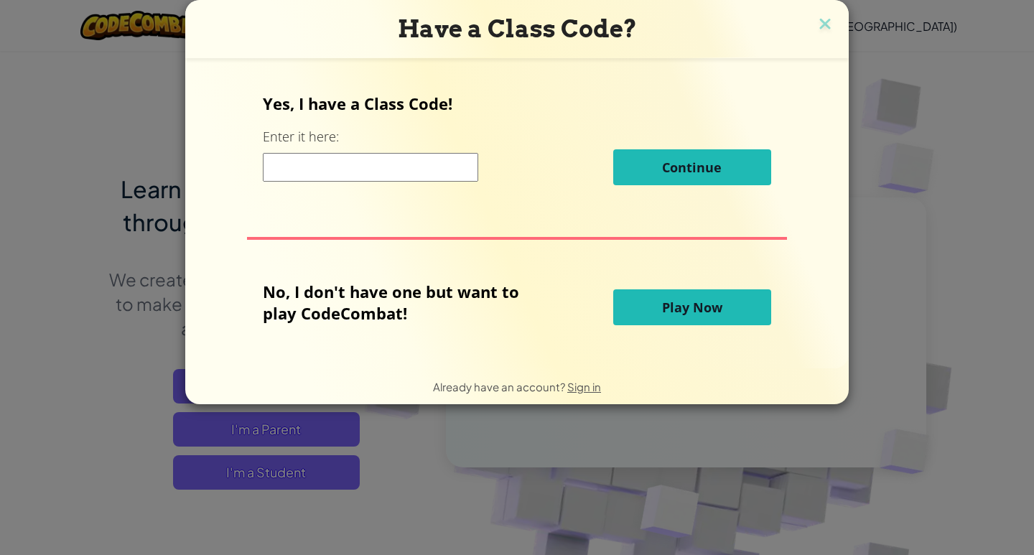
click at [699, 309] on span "Play Now" at bounding box center [692, 307] width 60 height 17
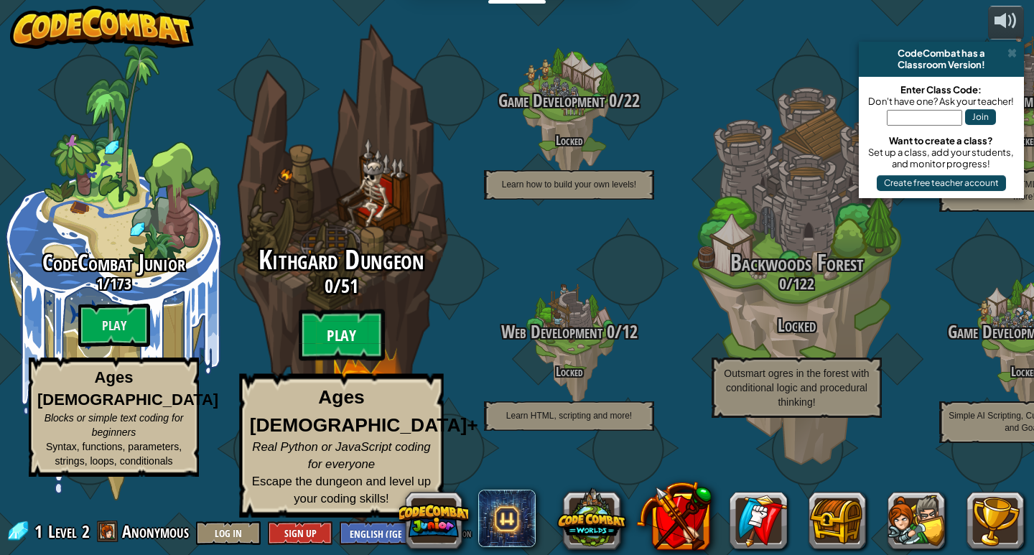
click at [357, 353] on btn "Play" at bounding box center [342, 336] width 86 height 52
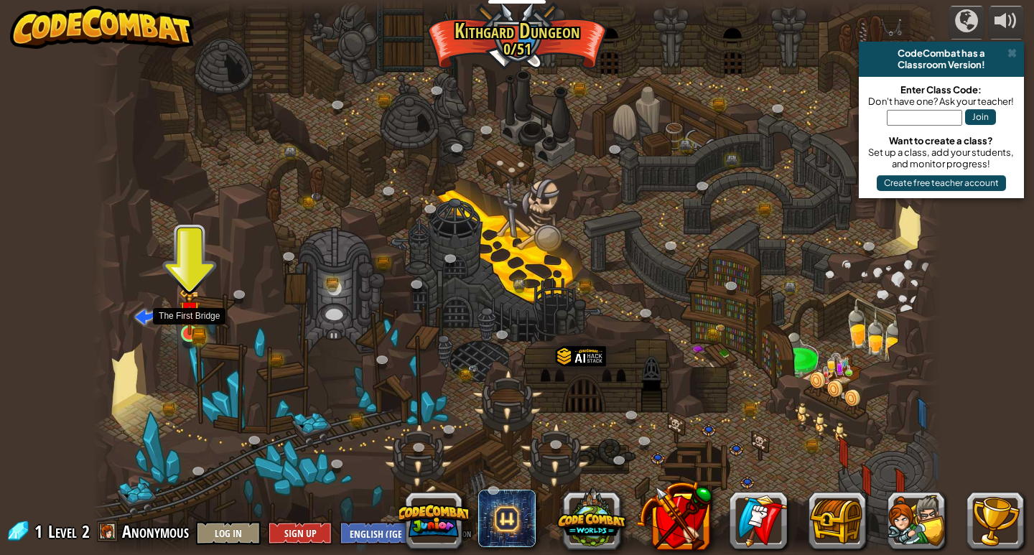
click at [197, 334] on img at bounding box center [190, 311] width 22 height 47
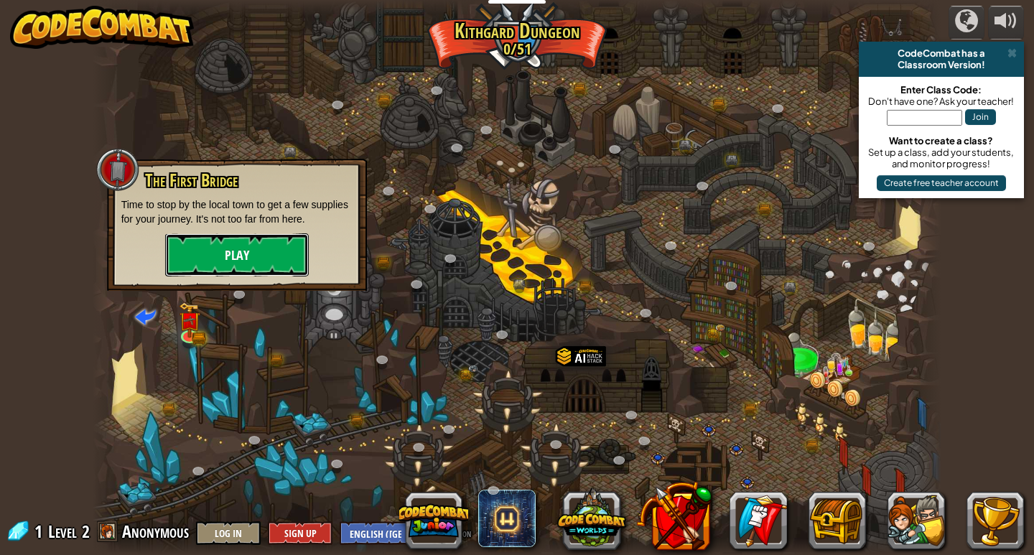
click at [264, 241] on button "Play" at bounding box center [237, 254] width 144 height 43
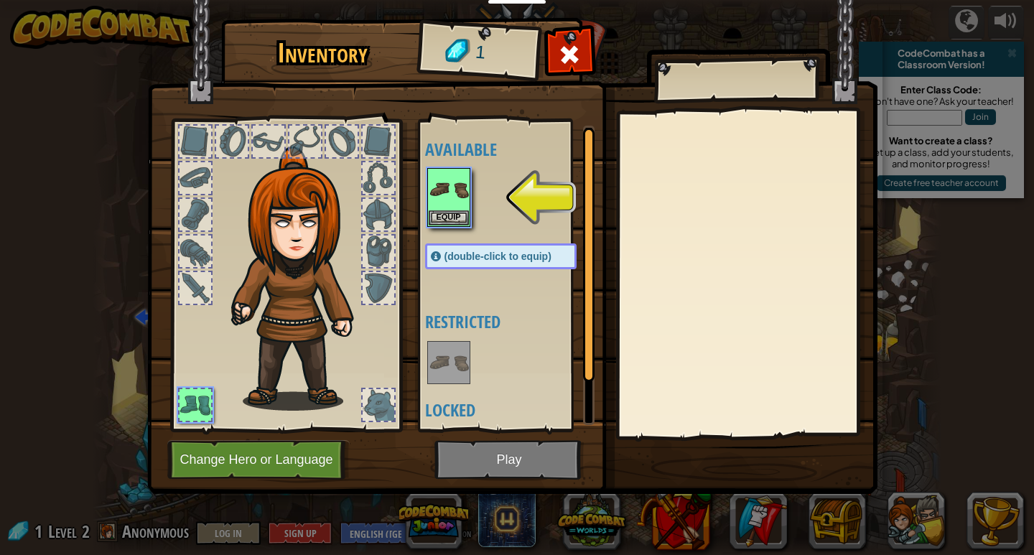
click at [269, 126] on div at bounding box center [268, 141] width 34 height 34
click at [440, 177] on img at bounding box center [449, 189] width 40 height 40
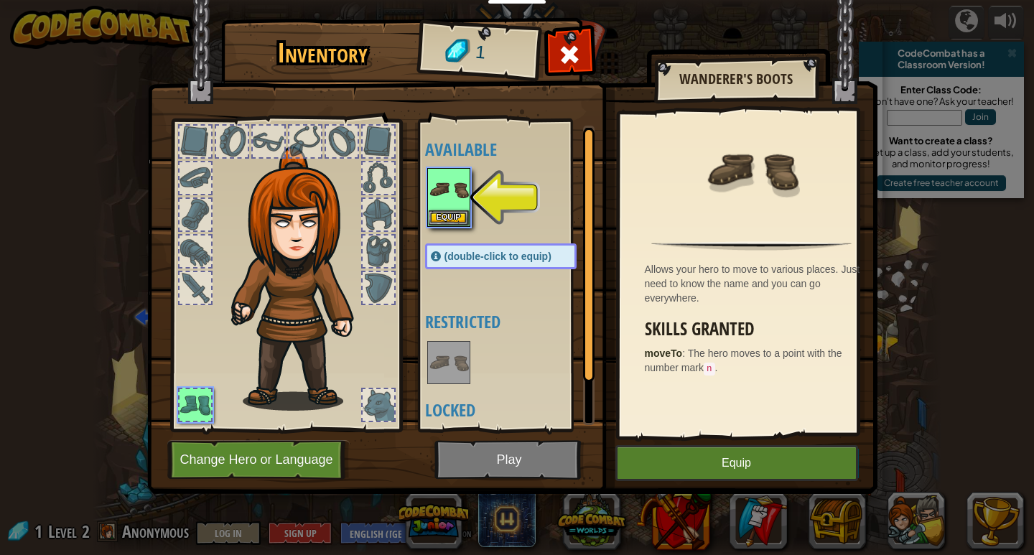
click at [534, 191] on div at bounding box center [515, 197] width 180 height 63
click at [536, 191] on div at bounding box center [515, 197] width 180 height 63
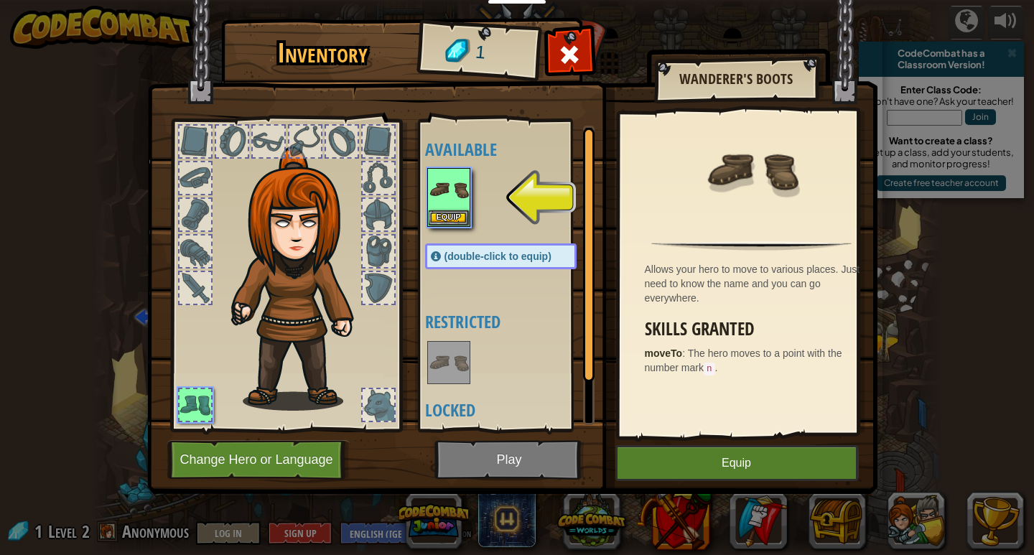
click at [536, 191] on div at bounding box center [515, 197] width 180 height 63
click at [575, 57] on span at bounding box center [569, 54] width 23 height 23
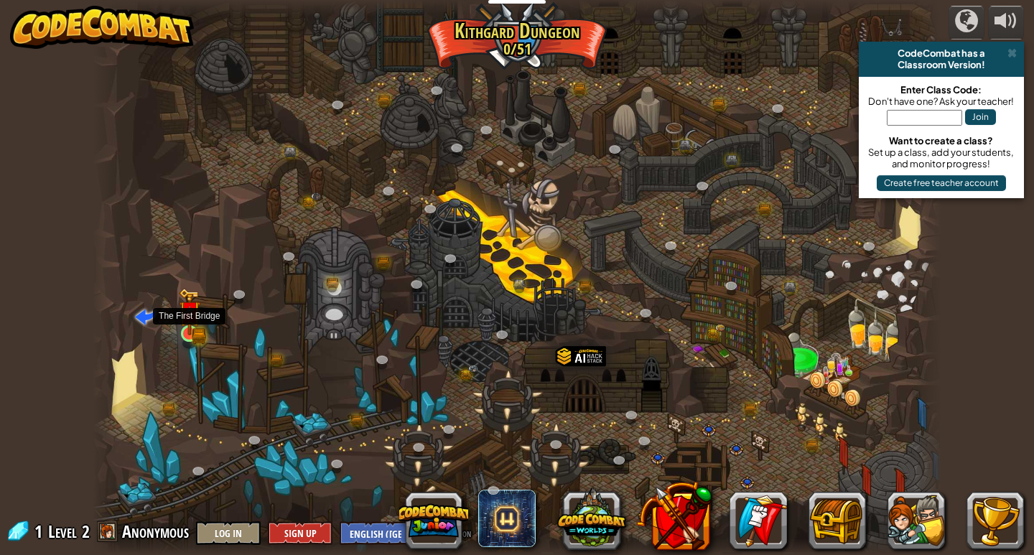
click at [180, 329] on img at bounding box center [190, 311] width 22 height 47
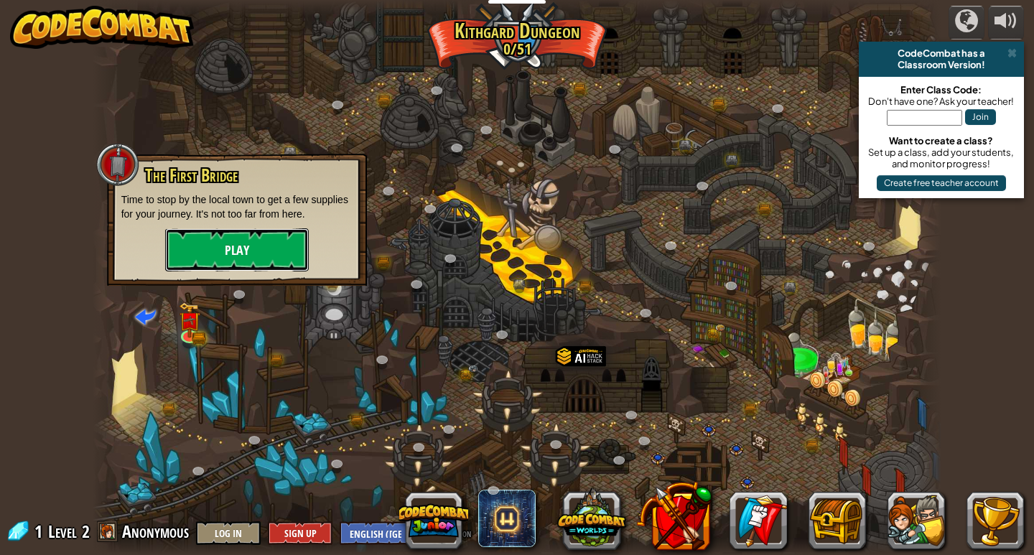
drag, startPoint x: 243, startPoint y: 246, endPoint x: 258, endPoint y: 248, distance: 15.4
click at [258, 248] on button "Play" at bounding box center [237, 249] width 144 height 43
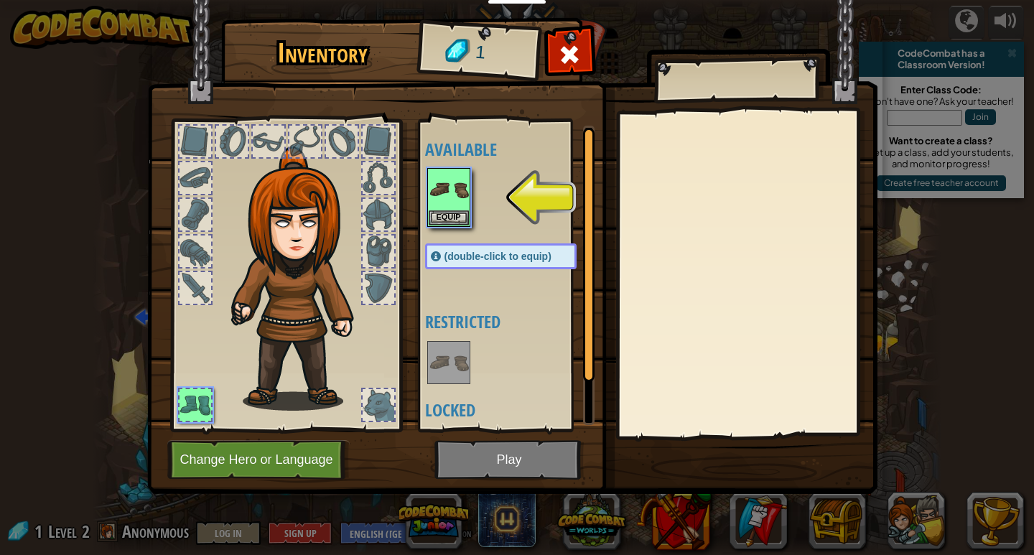
drag, startPoint x: 194, startPoint y: 392, endPoint x: 213, endPoint y: 399, distance: 20.4
click at [213, 399] on div at bounding box center [285, 271] width 237 height 323
click at [269, 455] on button "Change Hero or Language" at bounding box center [258, 459] width 182 height 39
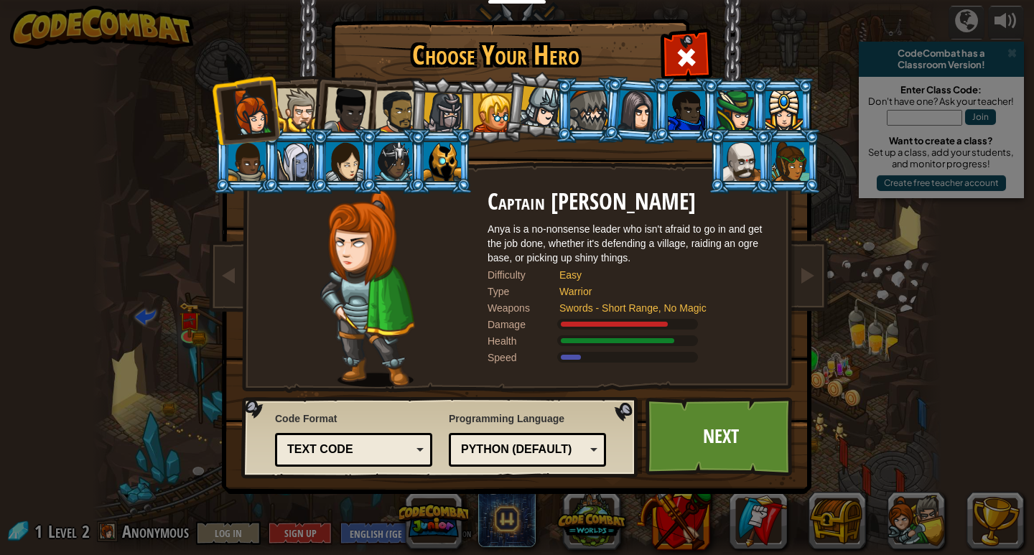
click at [348, 167] on div at bounding box center [344, 161] width 37 height 39
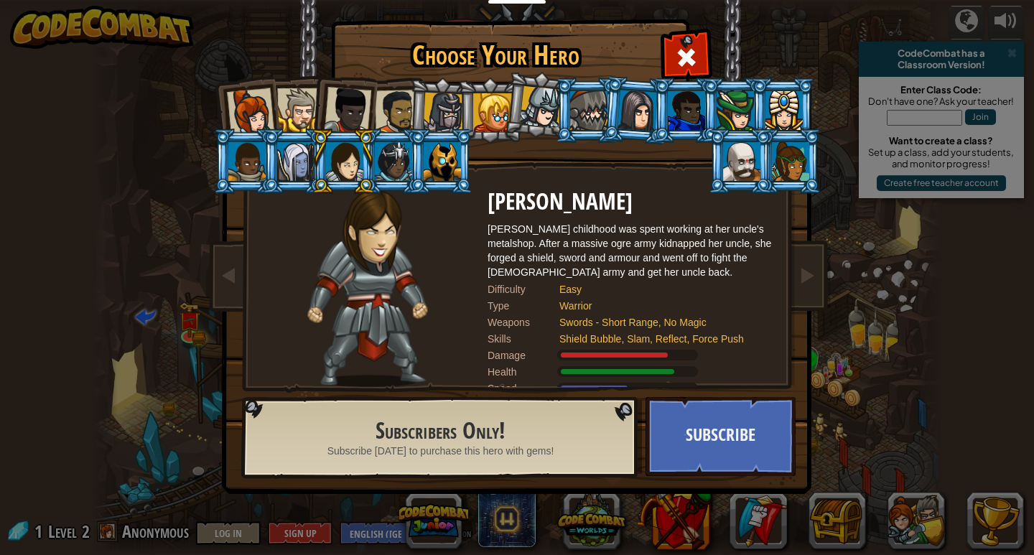
click at [487, 111] on div at bounding box center [492, 112] width 39 height 39
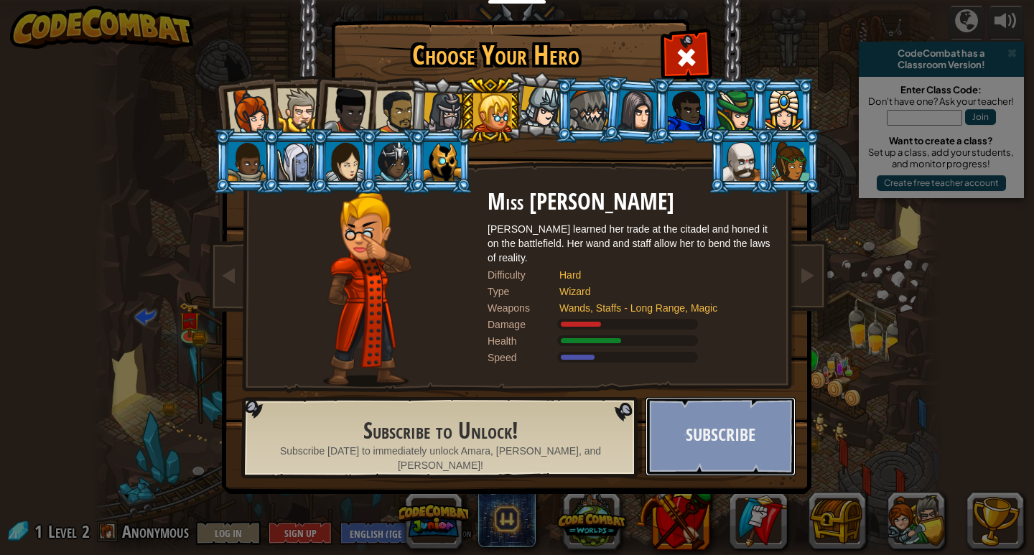
click at [714, 447] on button "Subscribe" at bounding box center [721, 436] width 150 height 79
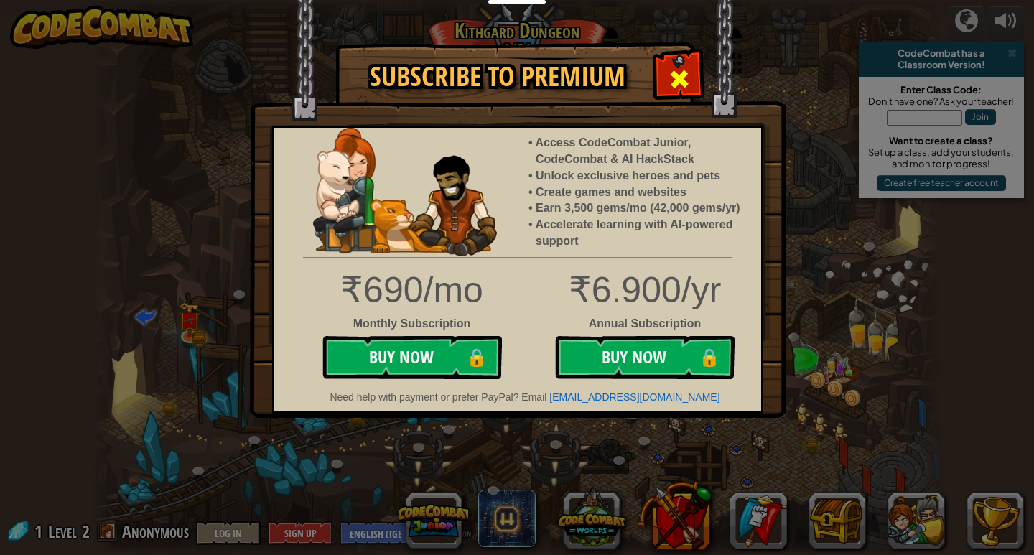
click at [673, 70] on span at bounding box center [679, 79] width 23 height 23
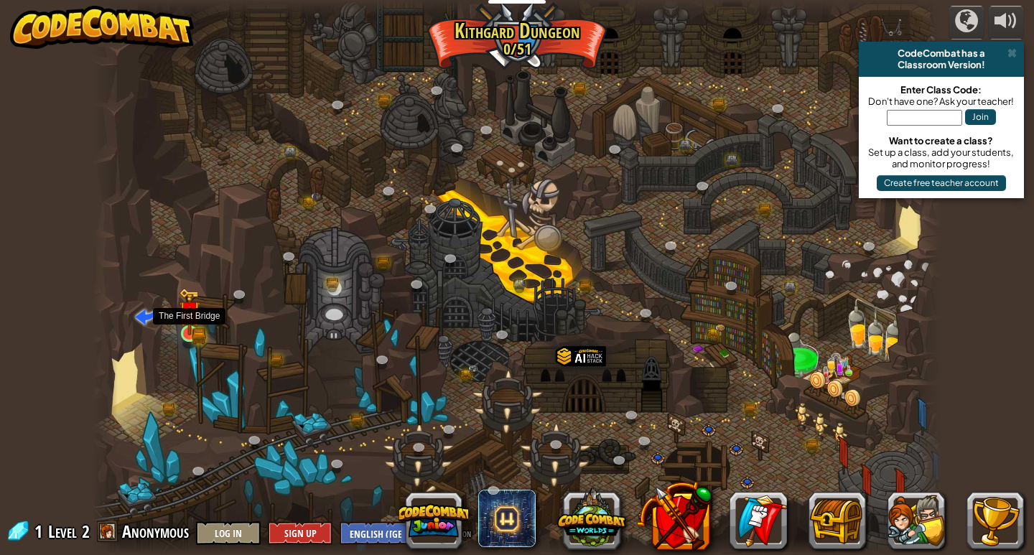
click at [183, 333] on img at bounding box center [190, 311] width 22 height 47
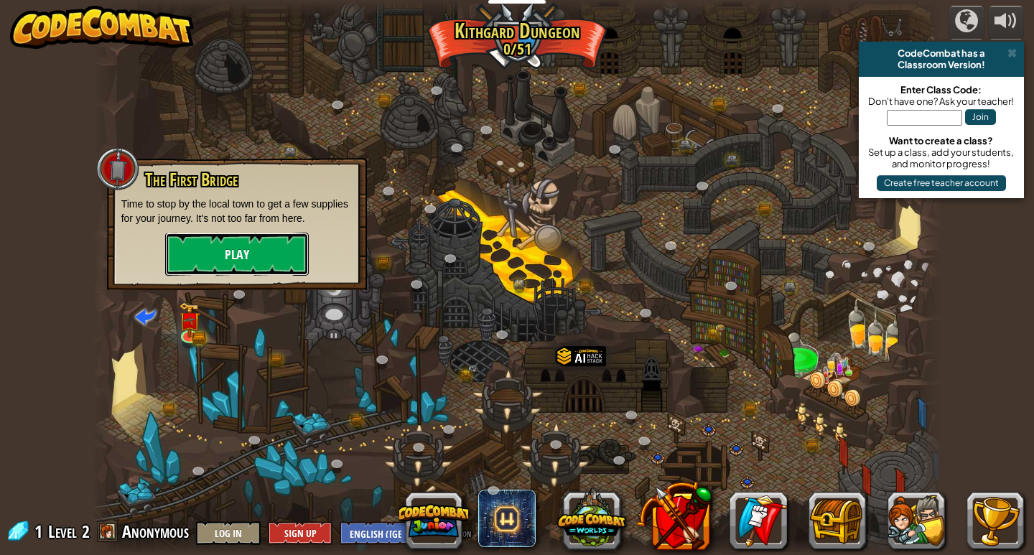
click at [269, 243] on button "Play" at bounding box center [237, 254] width 144 height 43
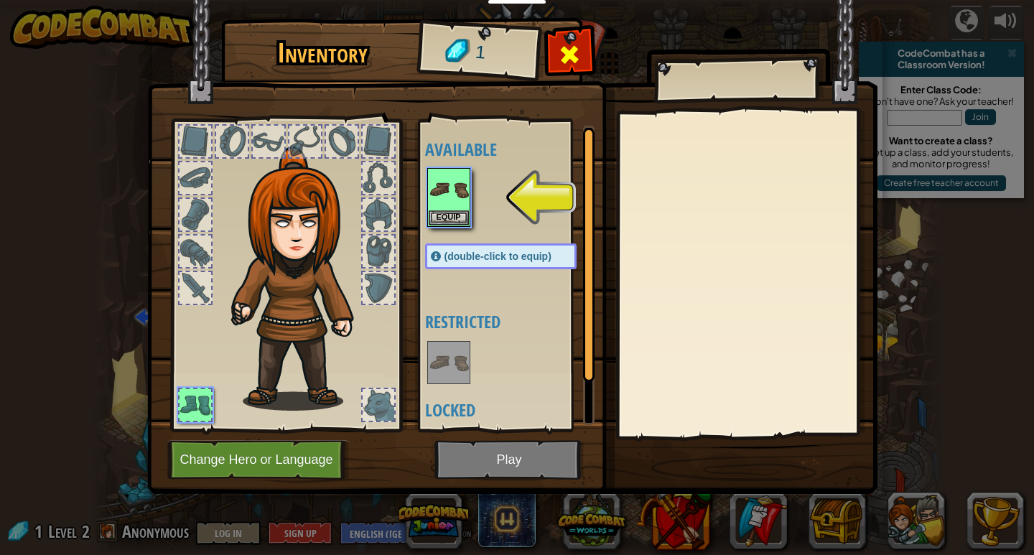
click at [564, 43] on span at bounding box center [569, 54] width 23 height 23
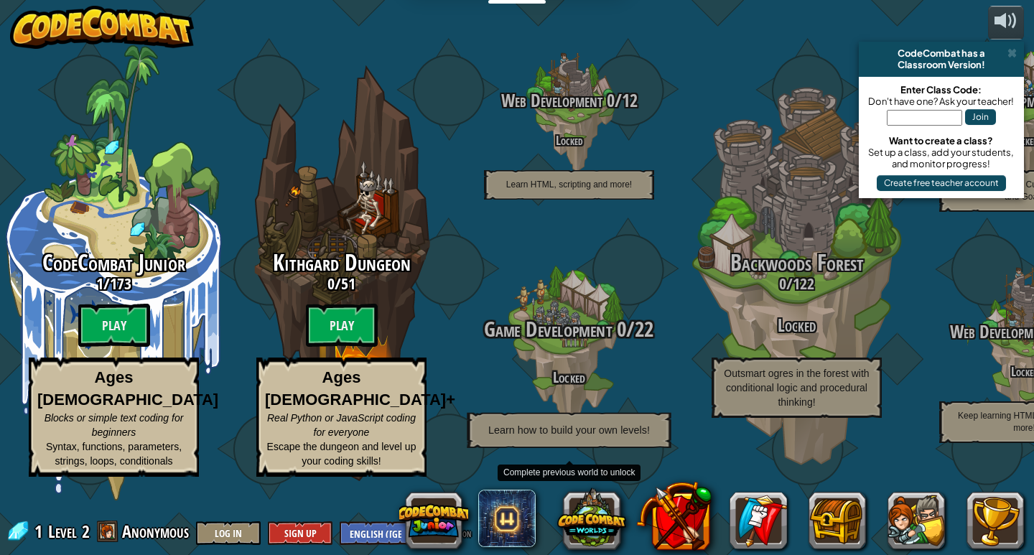
click at [592, 390] on div "Game Development 0 / 22 Locked Learn how to build your own levels!" at bounding box center [568, 382] width 273 height 131
drag, startPoint x: 575, startPoint y: 393, endPoint x: 566, endPoint y: 396, distance: 9.3
click at [566, 385] on h4 "Locked" at bounding box center [568, 376] width 273 height 17
drag, startPoint x: 562, startPoint y: 396, endPoint x: 552, endPoint y: 398, distance: 10.3
click at [559, 385] on h4 "Locked" at bounding box center [568, 376] width 273 height 17
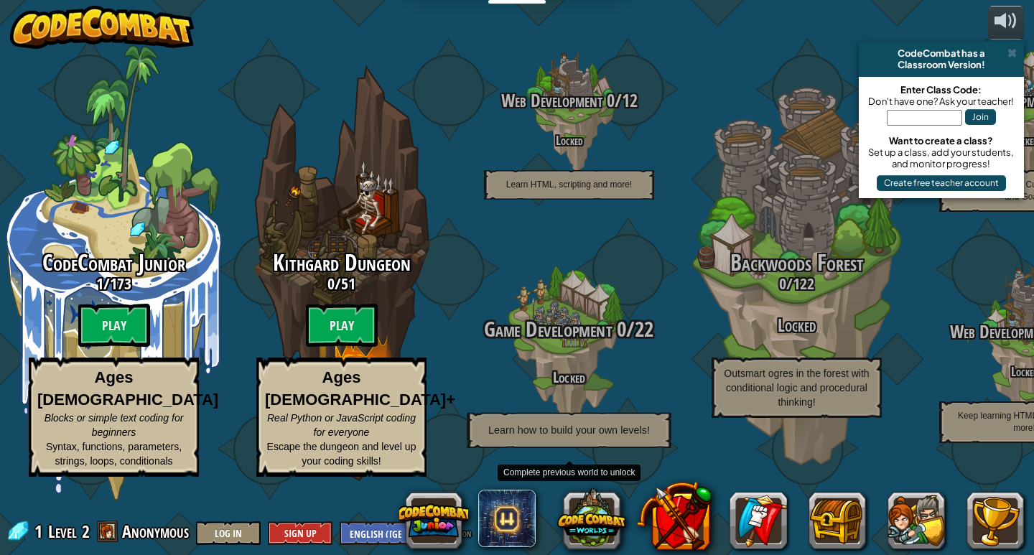
click at [550, 385] on h4 "Locked" at bounding box center [568, 376] width 273 height 17
click at [546, 394] on div "Game Development 0 / 22 Locked Learn how to build your own levels!" at bounding box center [568, 382] width 273 height 131
click at [545, 394] on div "Game Development 0 / 22 Locked Learn how to build your own levels!" at bounding box center [568, 382] width 273 height 131
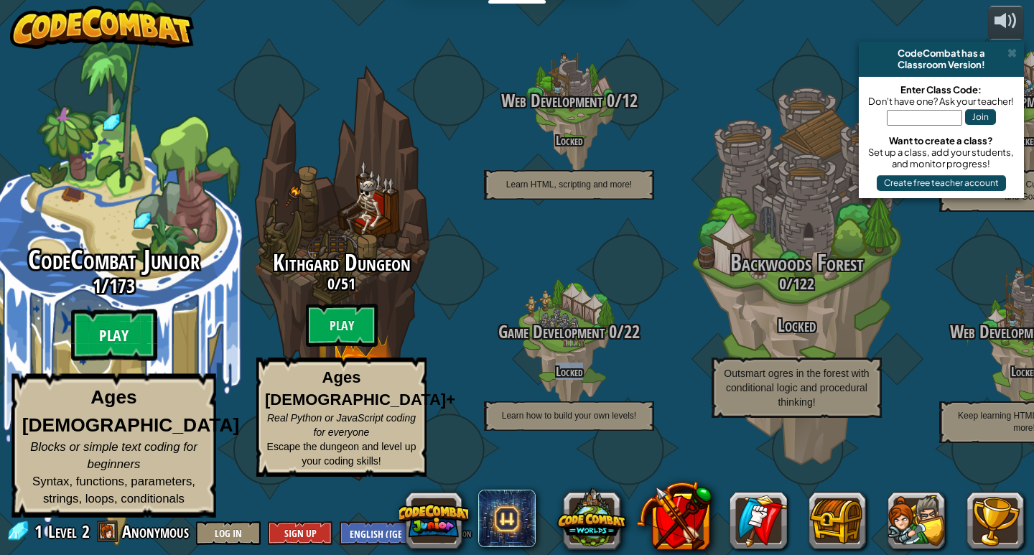
click at [102, 361] on btn "Play" at bounding box center [114, 336] width 86 height 52
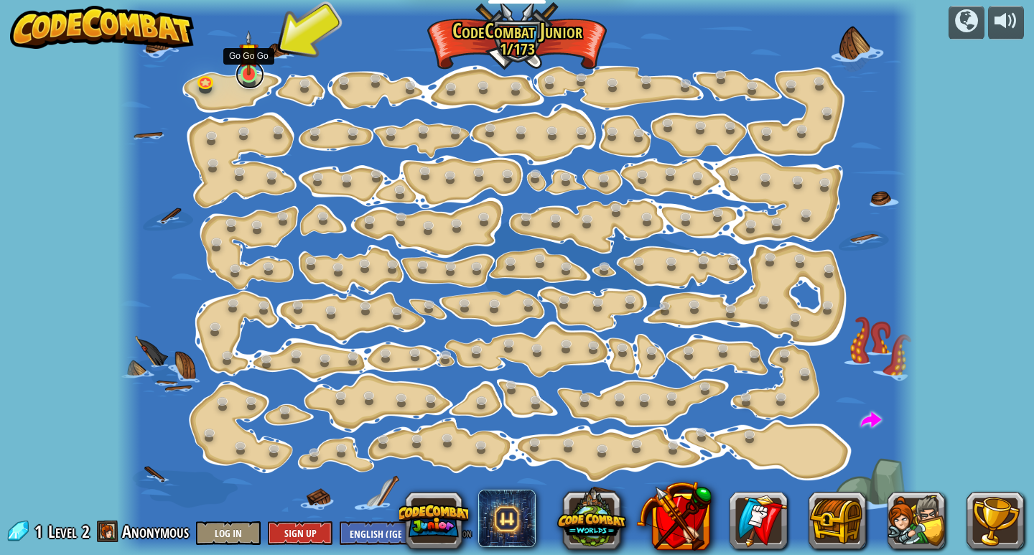
click at [241, 78] on link at bounding box center [250, 74] width 29 height 29
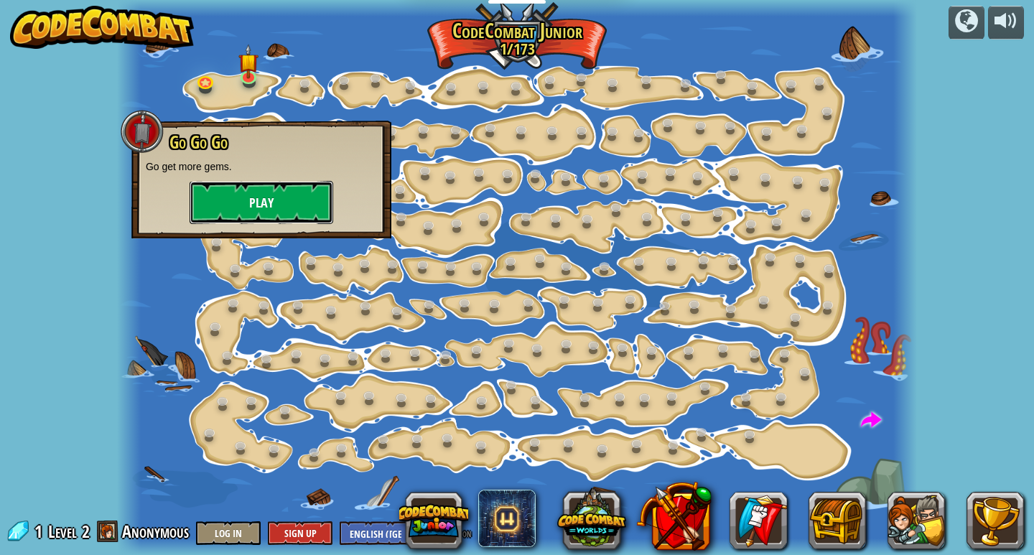
click at [286, 212] on button "Play" at bounding box center [262, 202] width 144 height 43
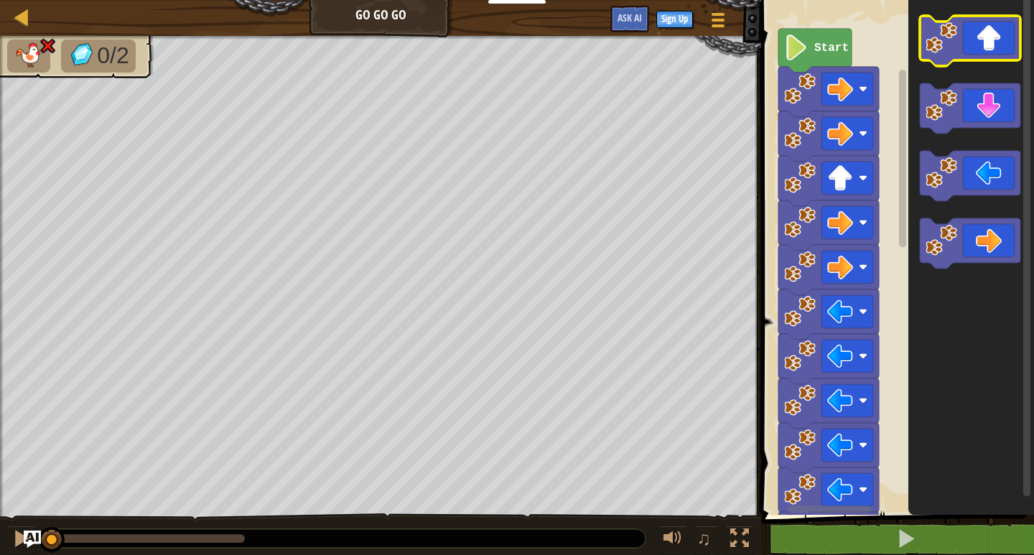
click at [988, 29] on icon "Blockly Workspace" at bounding box center [970, 41] width 101 height 50
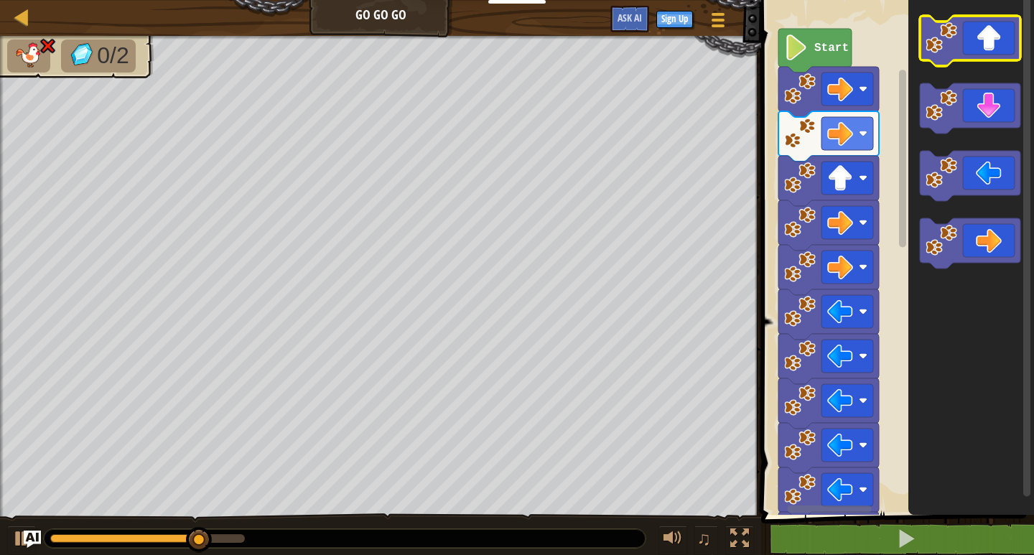
click at [990, 32] on icon "Blockly Workspace" at bounding box center [970, 41] width 101 height 50
click at [1023, 0] on html "Educators Create Free Account School & District Solutions Teacher Toolkit Previ…" at bounding box center [517, 0] width 1034 height 0
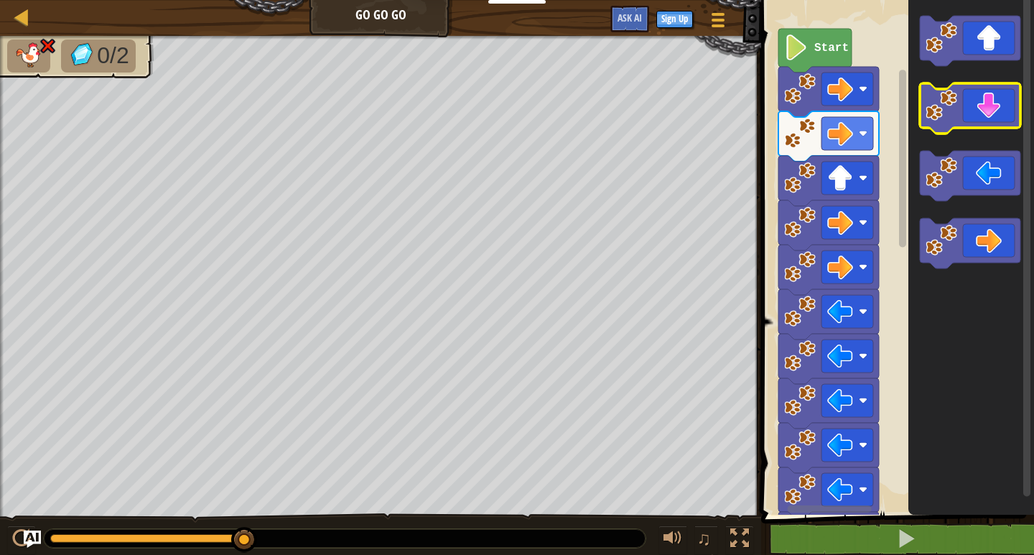
click at [974, 116] on icon "Blockly Workspace" at bounding box center [970, 108] width 101 height 50
click at [374, 14] on div "Map Go Go Go Game Menu Sign Up Ask AI" at bounding box center [380, 18] width 761 height 36
click at [718, 14] on span at bounding box center [719, 13] width 14 height 3
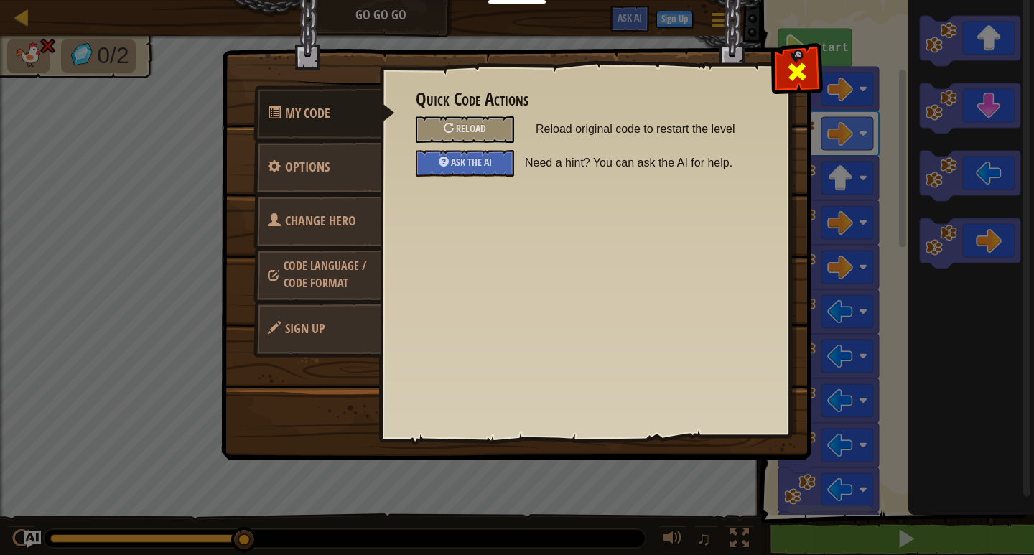
click at [812, 70] on div at bounding box center [796, 68] width 45 height 45
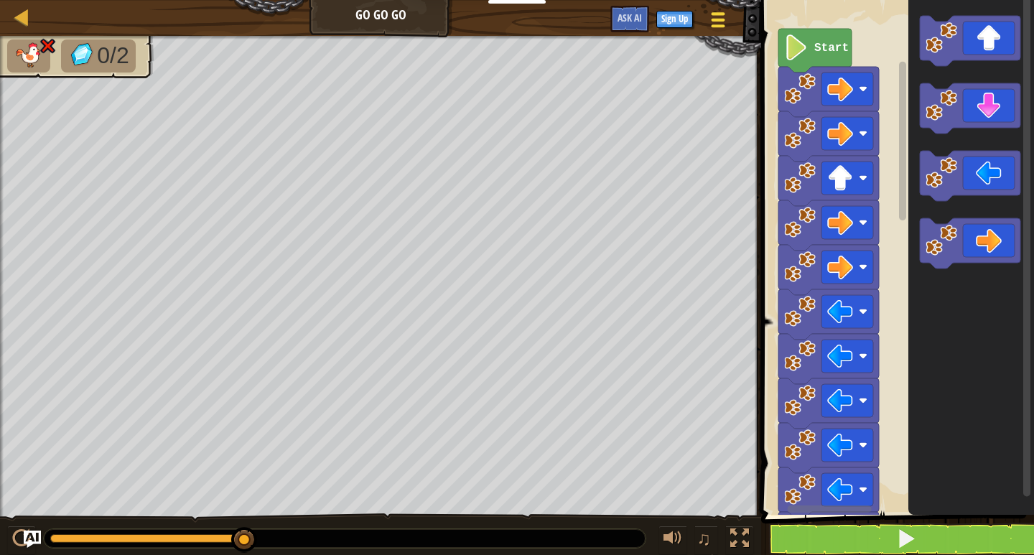
click at [730, 21] on button "Game Menu" at bounding box center [718, 22] width 38 height 35
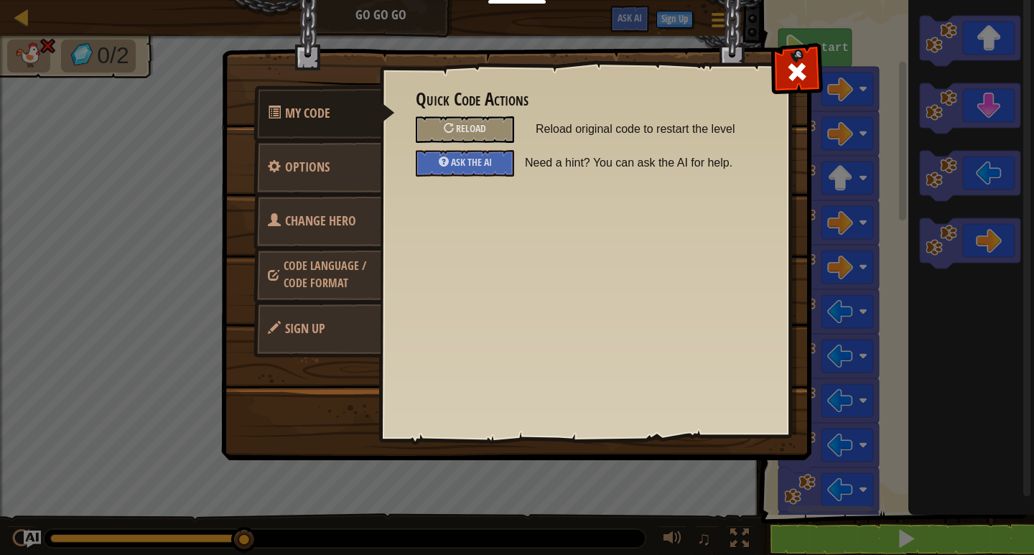
click at [645, 162] on span "Need a hint? You can ask the AI for help." at bounding box center [645, 163] width 240 height 26
click at [644, 161] on span "Need a hint? You can ask the AI for help." at bounding box center [645, 163] width 240 height 26
click at [480, 164] on span "Ask the AI" at bounding box center [471, 162] width 41 height 14
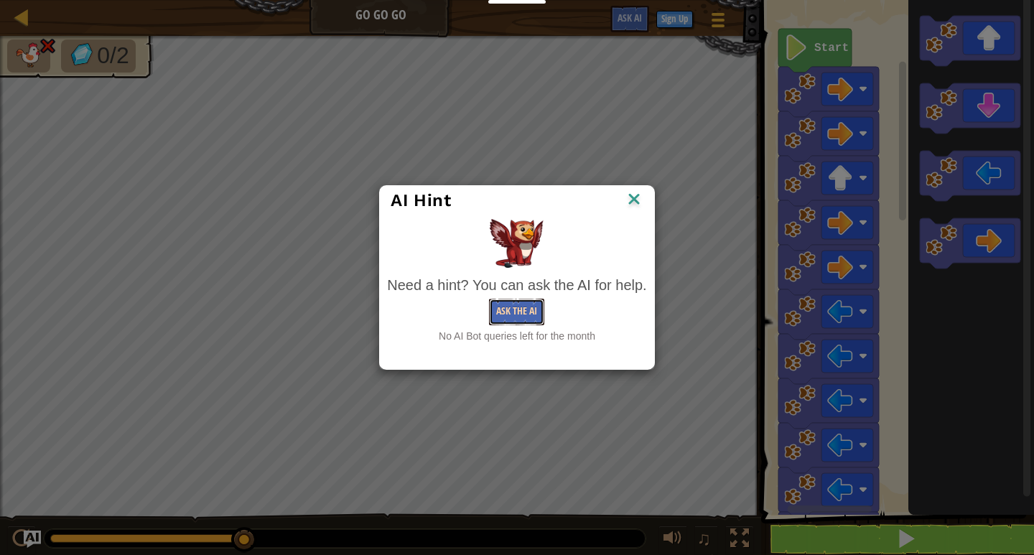
click at [530, 311] on button "Ask the AI" at bounding box center [516, 312] width 55 height 27
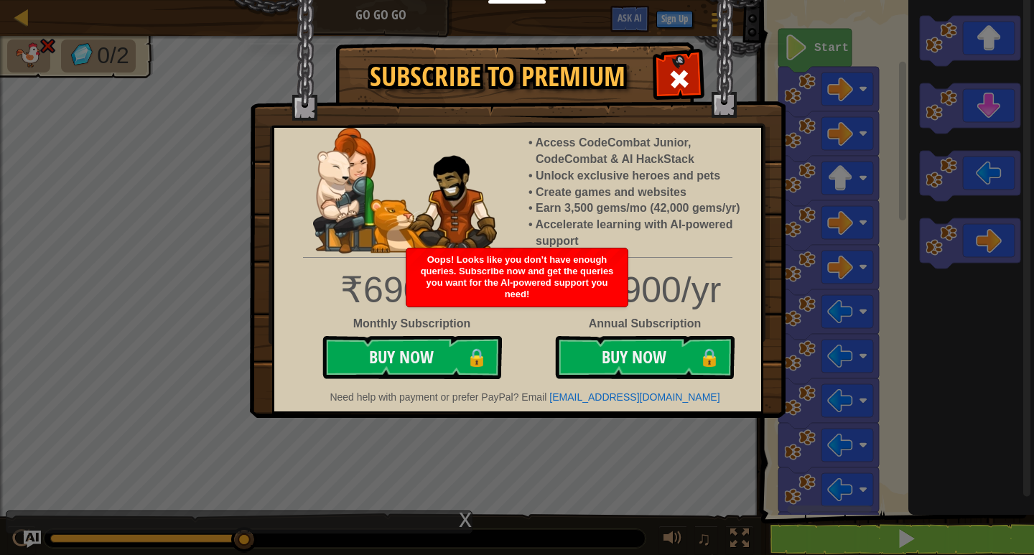
click at [702, 50] on img at bounding box center [518, 209] width 536 height 418
click at [671, 67] on div at bounding box center [678, 77] width 45 height 45
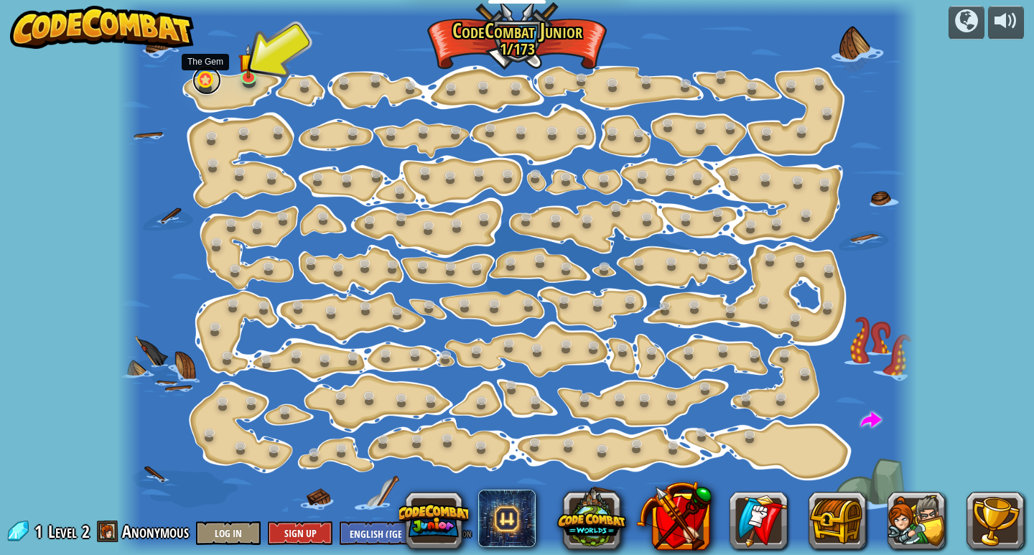
click at [209, 83] on link at bounding box center [206, 80] width 29 height 29
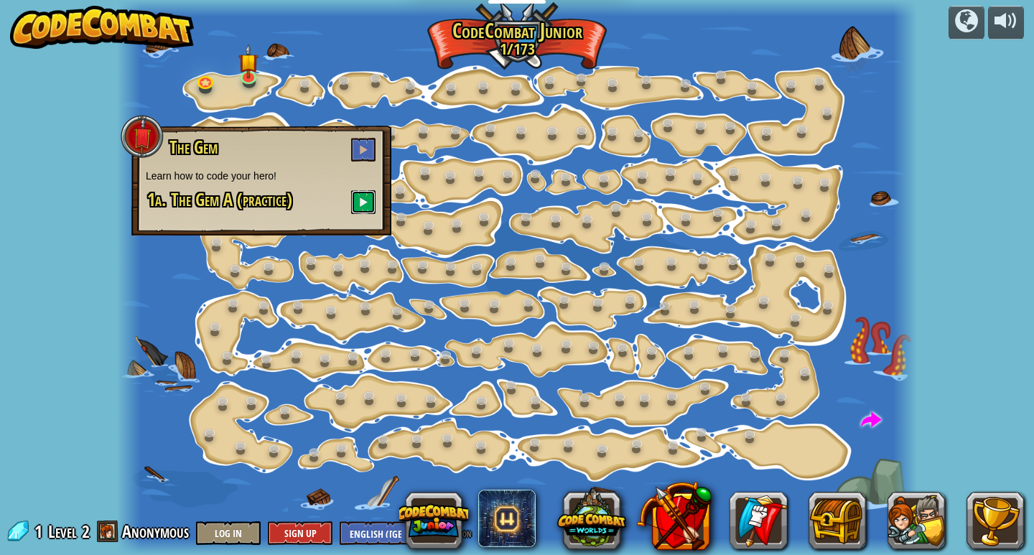
drag, startPoint x: 355, startPoint y: 203, endPoint x: 403, endPoint y: 96, distance: 117.3
click at [371, 181] on div "The Gem Learn how to code your hero! 1a. The Gem A (practice)" at bounding box center [261, 176] width 231 height 76
drag, startPoint x: 251, startPoint y: 75, endPoint x: 259, endPoint y: 75, distance: 7.2
click at [254, 75] on link at bounding box center [250, 74] width 29 height 29
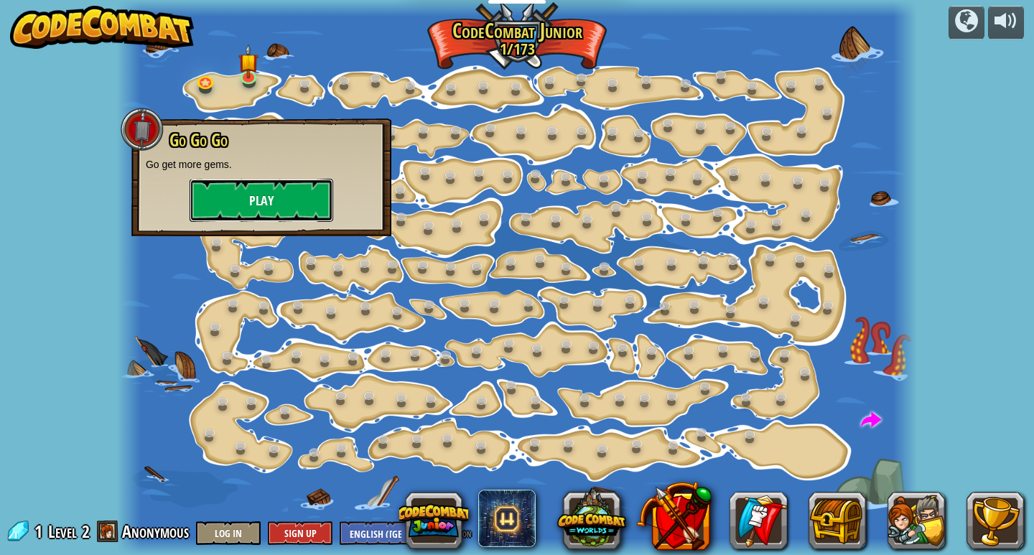
click at [286, 190] on button "Play" at bounding box center [262, 200] width 144 height 43
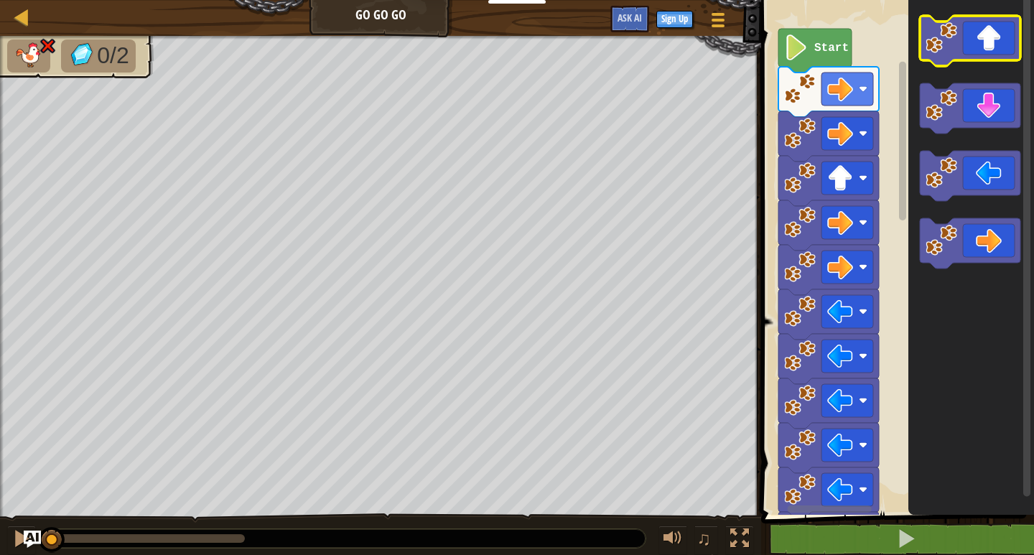
click at [985, 55] on icon "Blockly Workspace" at bounding box center [970, 41] width 101 height 50
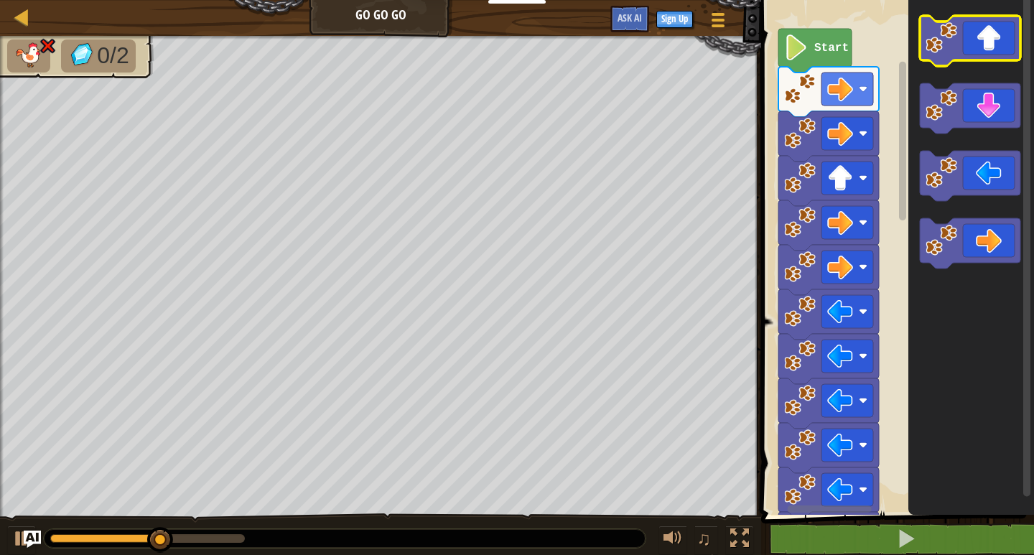
click at [985, 55] on icon "Blockly Workspace" at bounding box center [970, 41] width 101 height 50
click at [15, 11] on div at bounding box center [22, 17] width 18 height 18
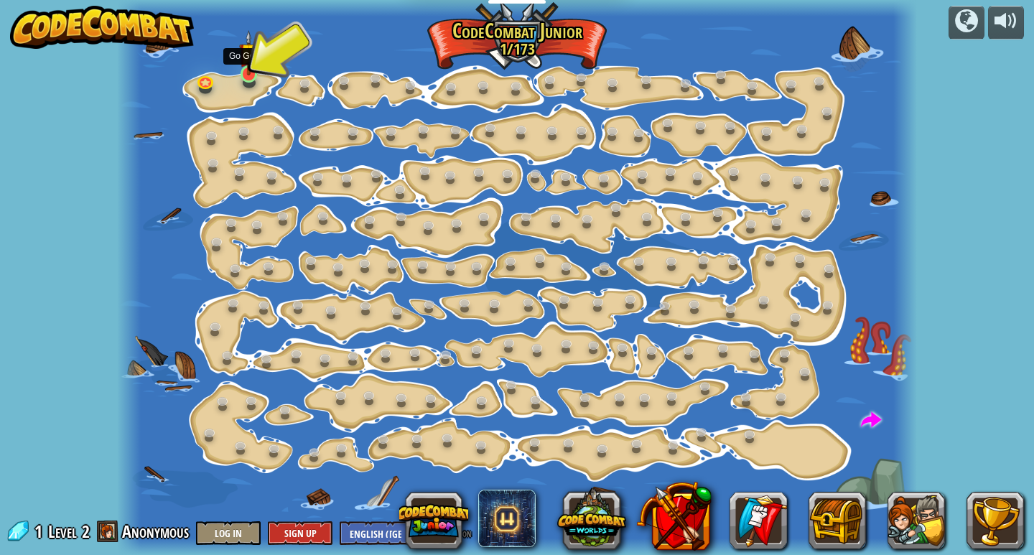
click at [248, 69] on img at bounding box center [249, 53] width 20 height 46
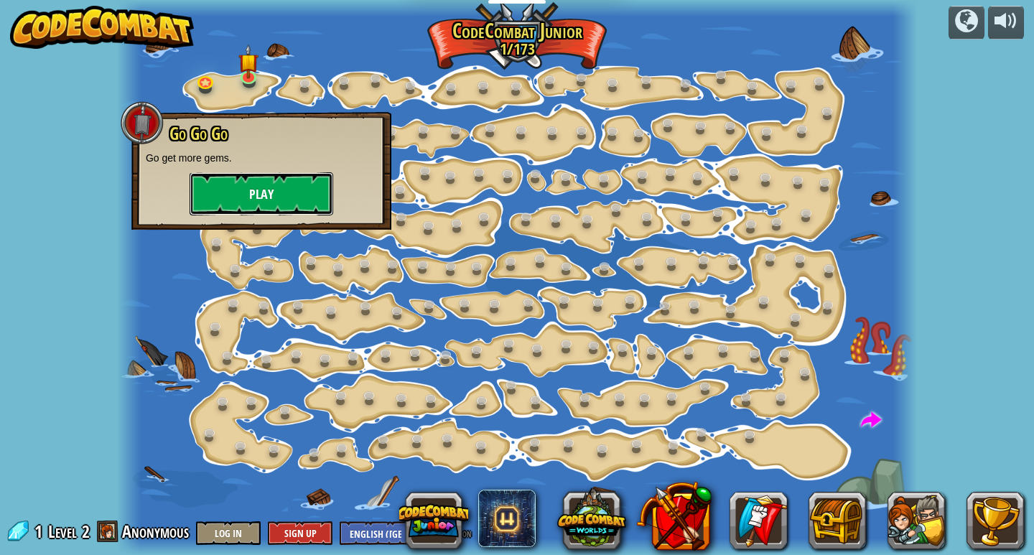
click at [279, 191] on button "Play" at bounding box center [262, 193] width 144 height 43
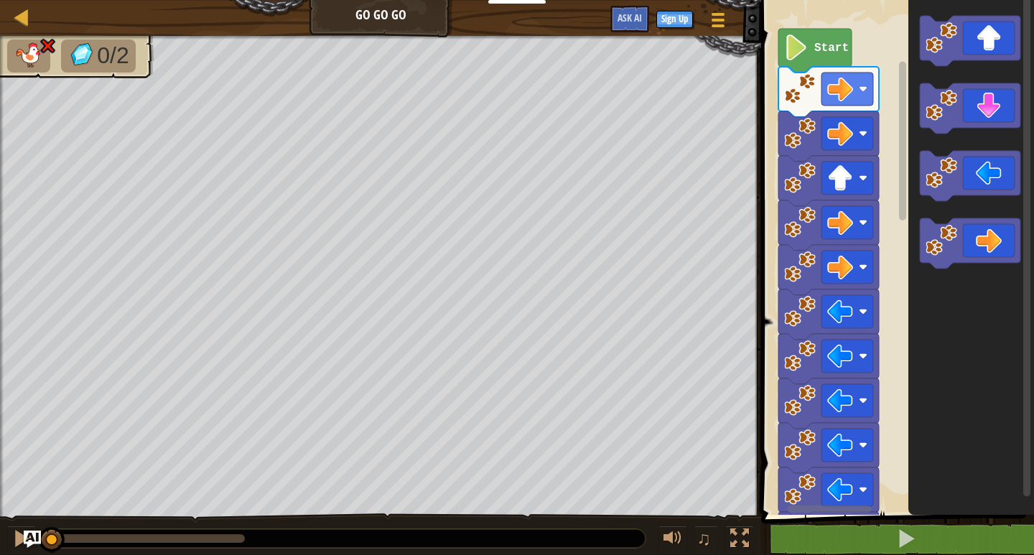
click at [537, 0] on html "Educators Create Free Account School & District Solutions Teacher Toolkit Previ…" at bounding box center [517, 0] width 1034 height 0
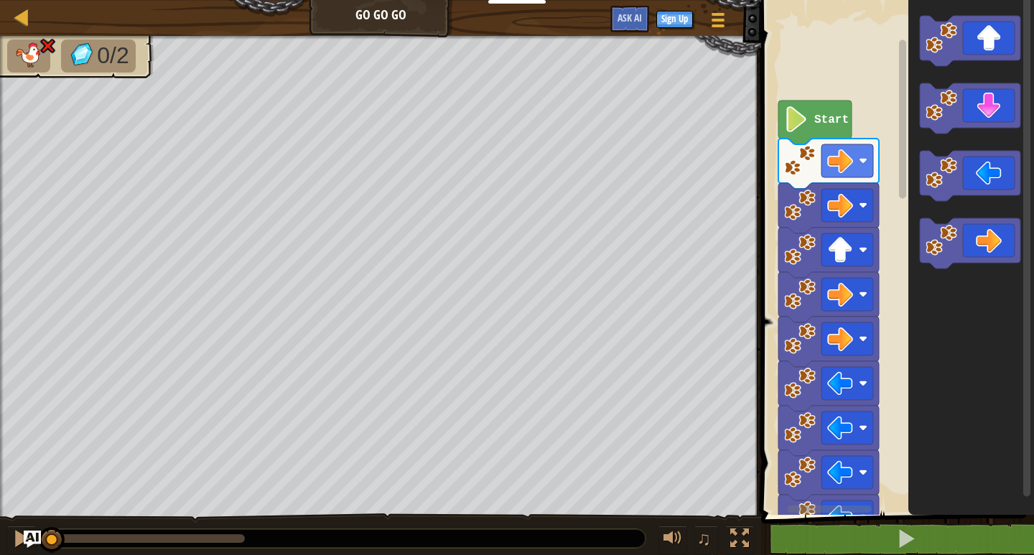
click at [1023, 419] on rect "Blockly Workspace" at bounding box center [1026, 246] width 7 height 502
click at [1023, 417] on rect "Blockly Workspace" at bounding box center [1026, 246] width 7 height 502
drag, startPoint x: 457, startPoint y: 521, endPoint x: 485, endPoint y: 583, distance: 67.8
click at [485, 0] on html "Educators Create Free Account School & District Solutions Teacher Toolkit Previ…" at bounding box center [517, 0] width 1034 height 0
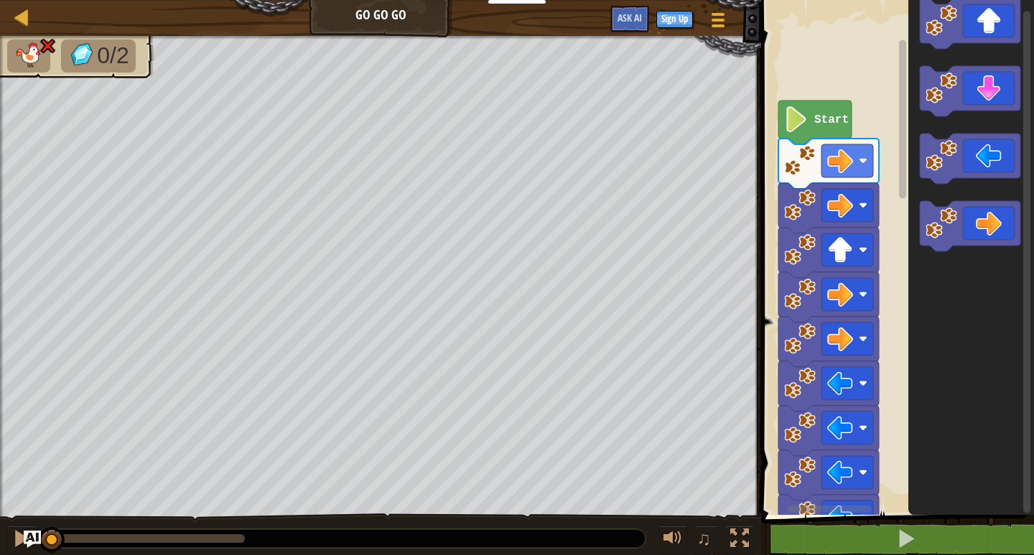
click at [437, 532] on div "0/2 ♫ Polar Bear Cub" at bounding box center [517, 296] width 1034 height 521
